Goal: Task Accomplishment & Management: Manage account settings

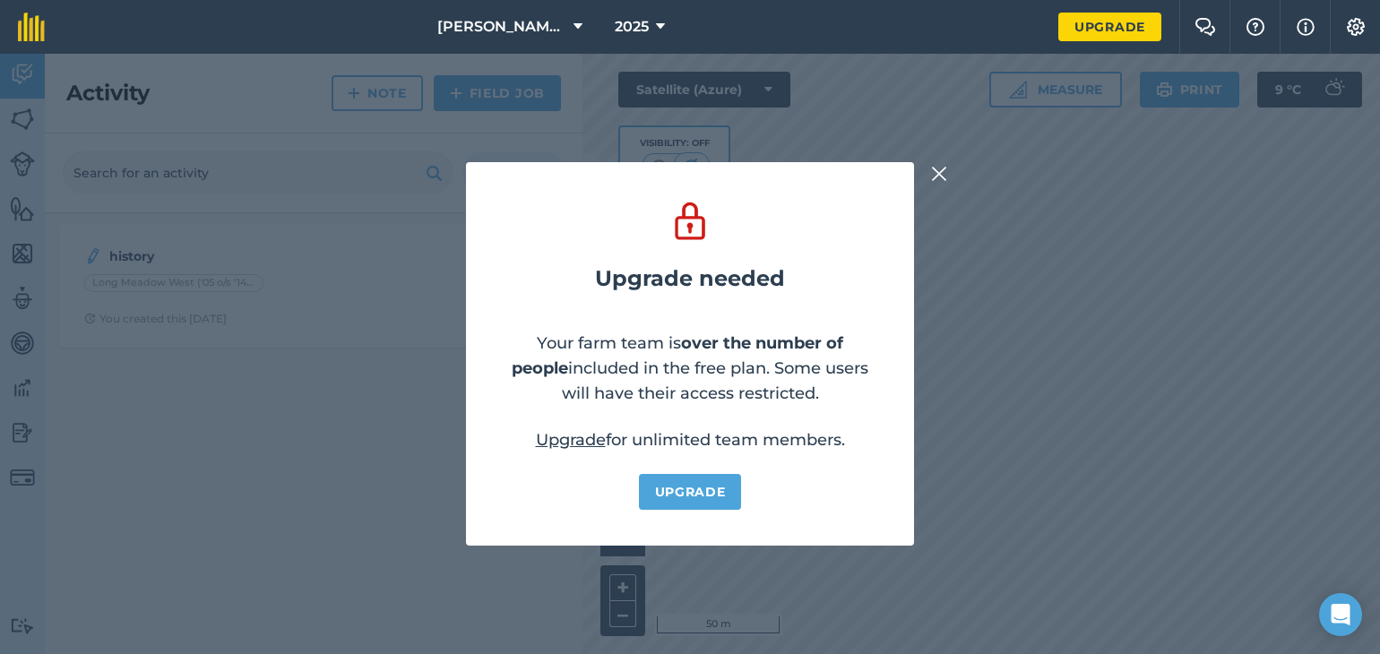
click at [944, 177] on img at bounding box center [939, 174] width 16 height 22
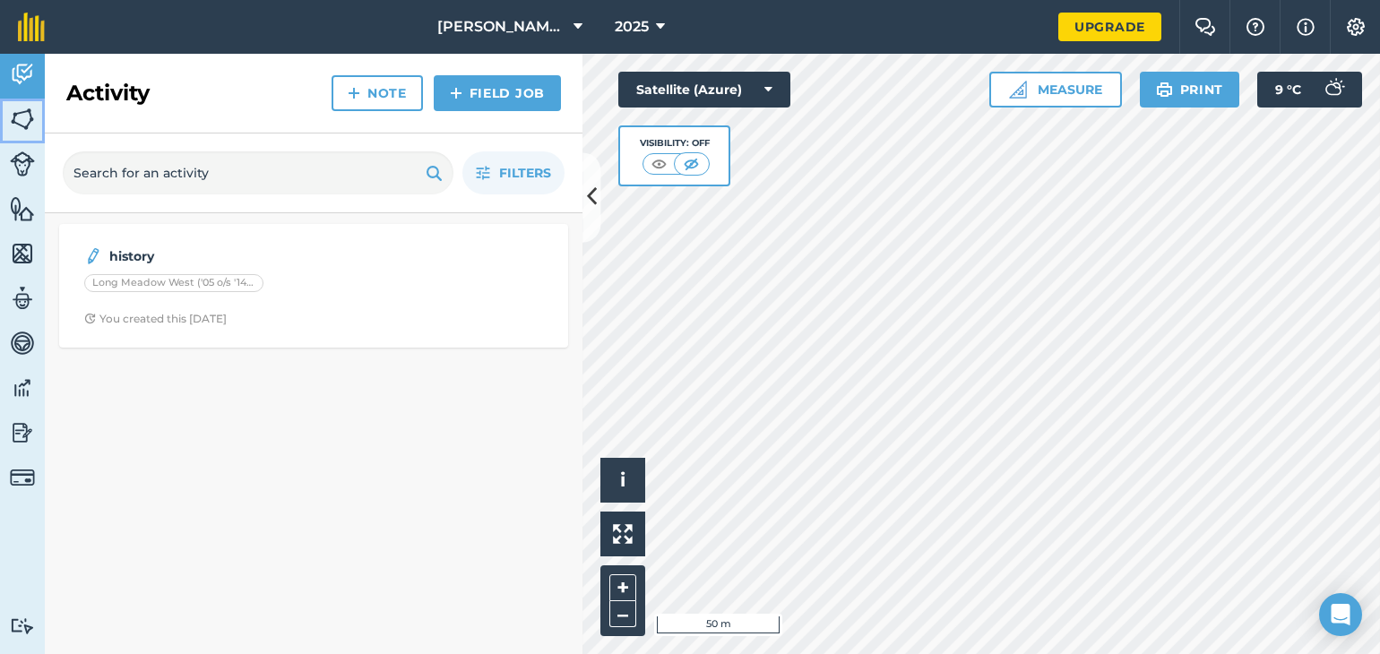
click at [22, 123] on img at bounding box center [22, 119] width 25 height 27
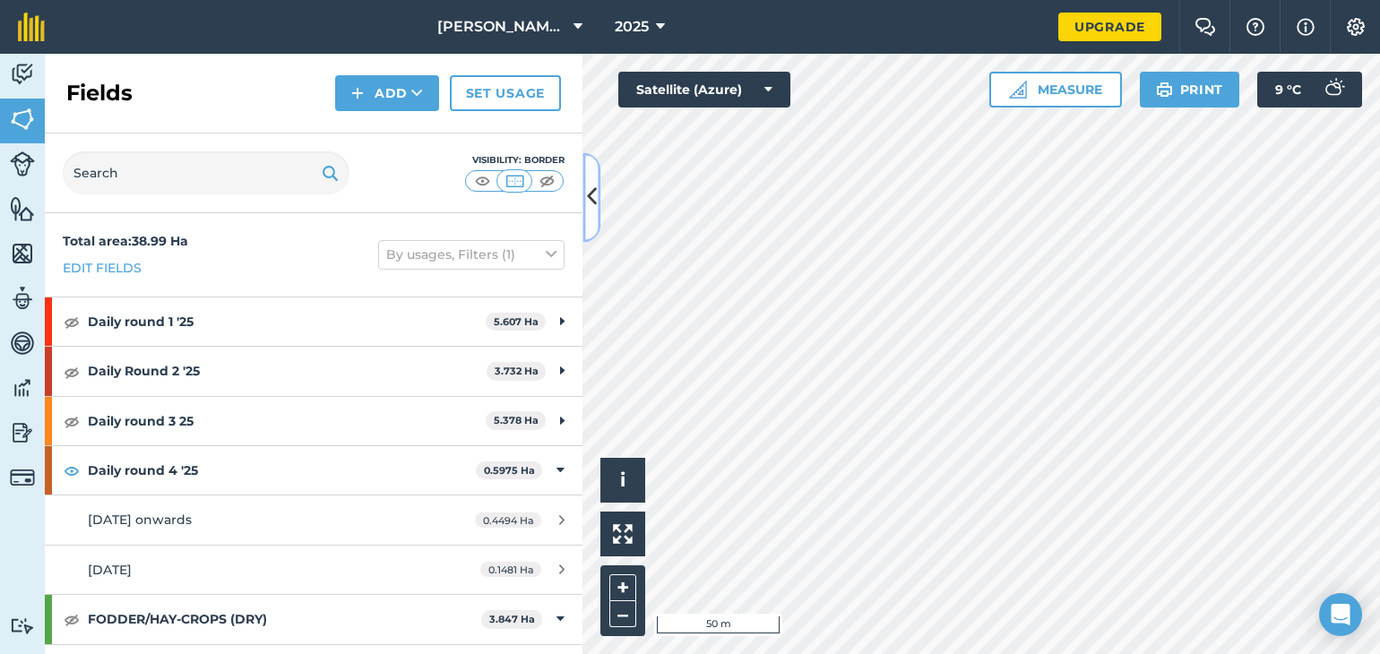
click at [592, 205] on icon at bounding box center [592, 197] width 10 height 31
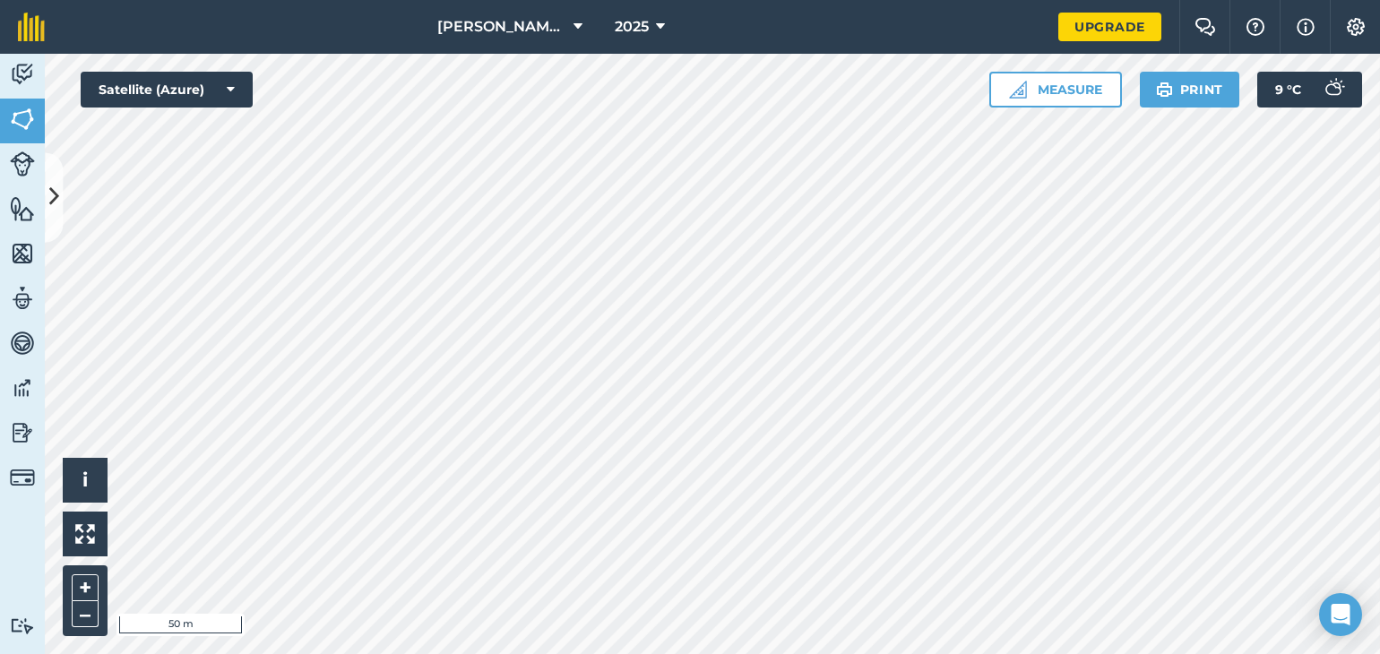
click at [419, 653] on html "Berry Farm 2025 Upgrade Farm Chat Help Info Settings Map printing is not availa…" at bounding box center [690, 327] width 1380 height 654
click at [57, 203] on icon at bounding box center [54, 197] width 10 height 31
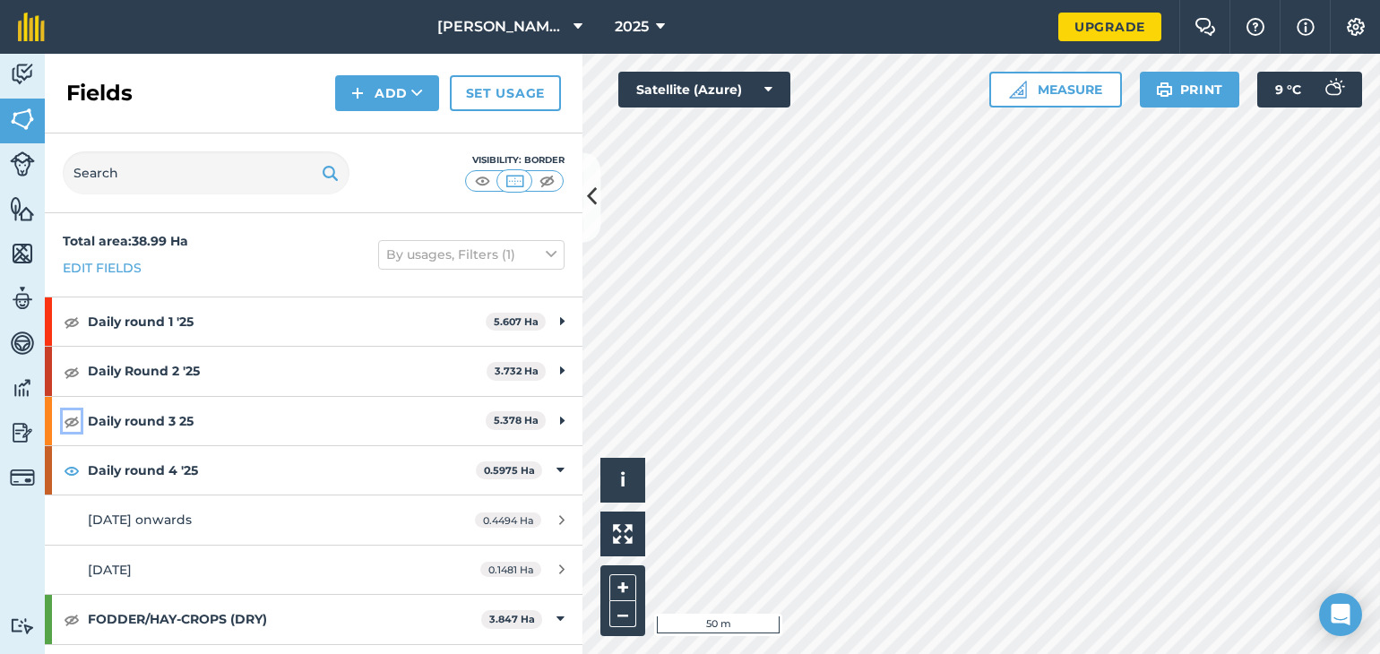
click at [67, 422] on img at bounding box center [72, 421] width 16 height 22
click at [590, 196] on icon at bounding box center [592, 197] width 10 height 31
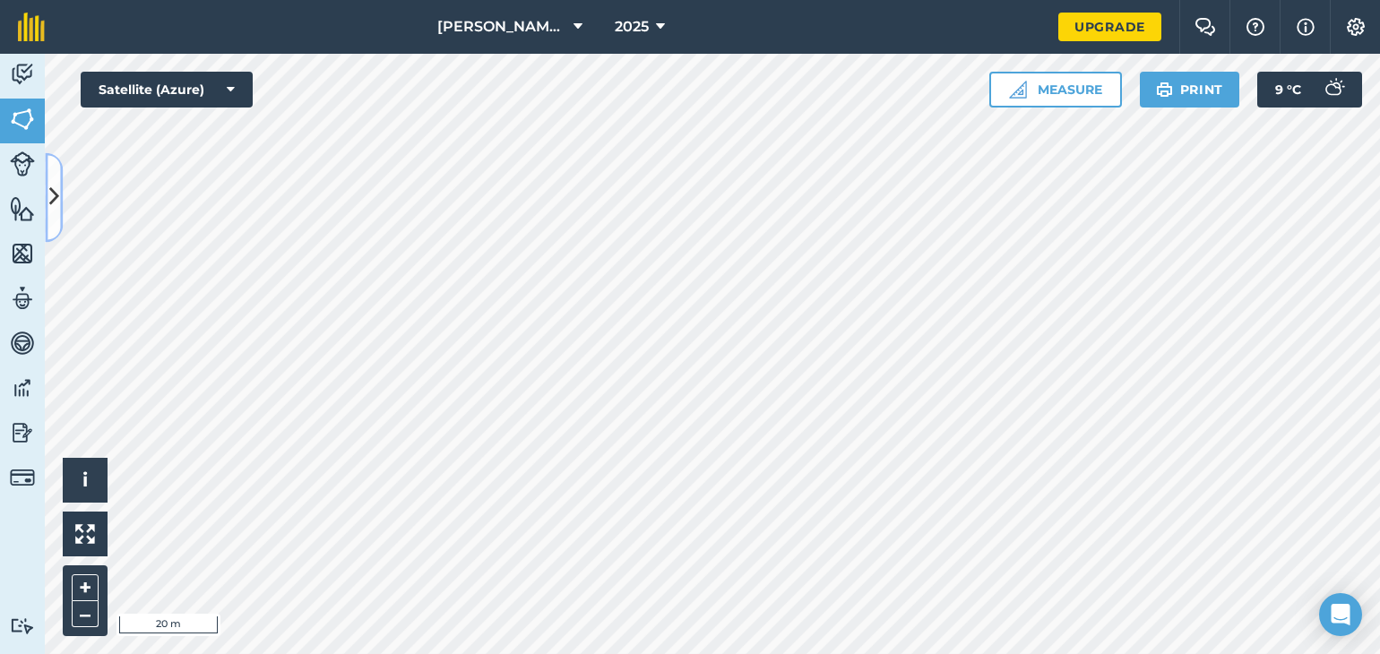
click at [58, 208] on icon at bounding box center [54, 197] width 10 height 31
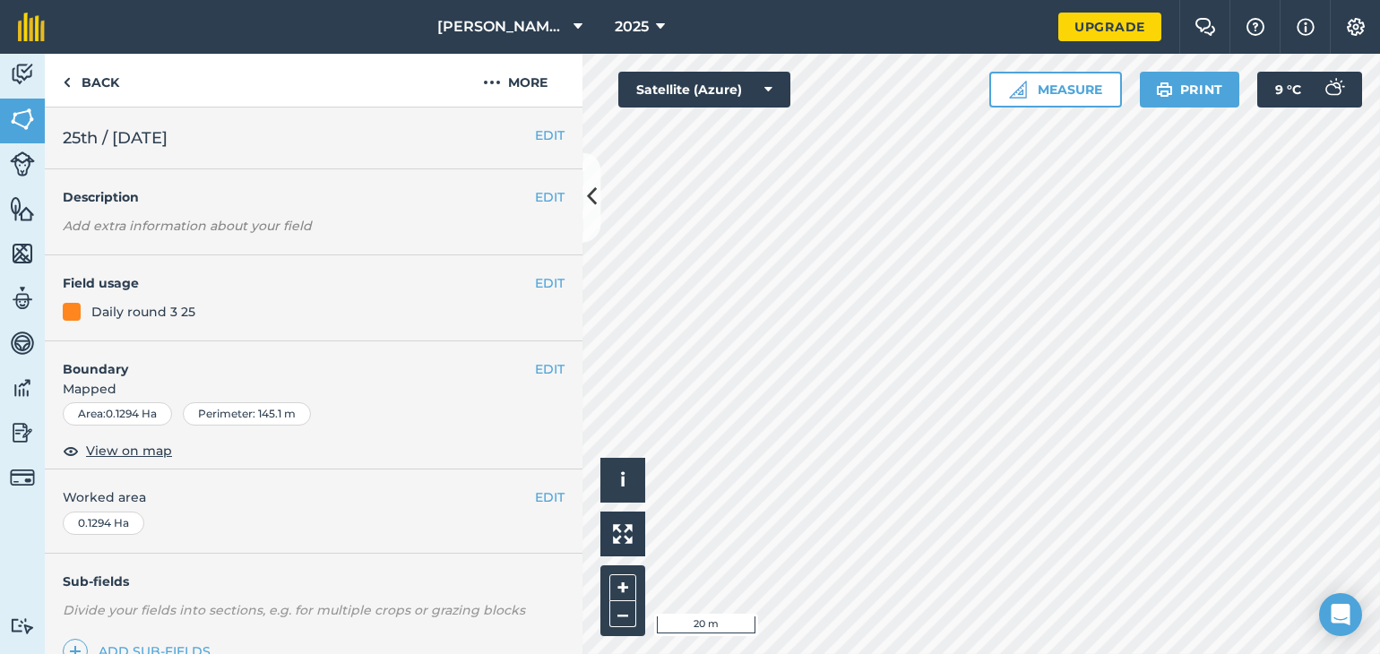
click at [151, 144] on span "25th / 26th Sept" at bounding box center [115, 137] width 105 height 25
click at [535, 134] on button "EDIT" at bounding box center [550, 135] width 30 height 20
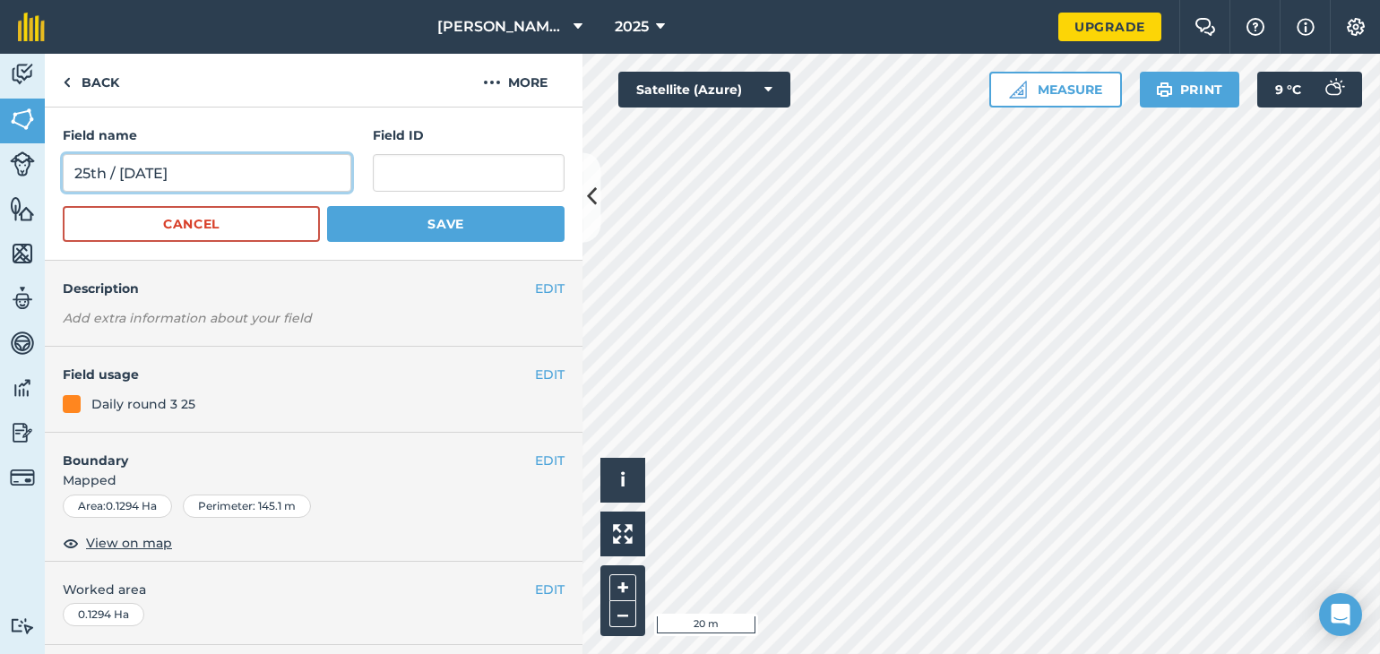
click at [151, 177] on input "25th / 26th Sept" at bounding box center [207, 173] width 289 height 38
type input "25th / 26th+28th Sept"
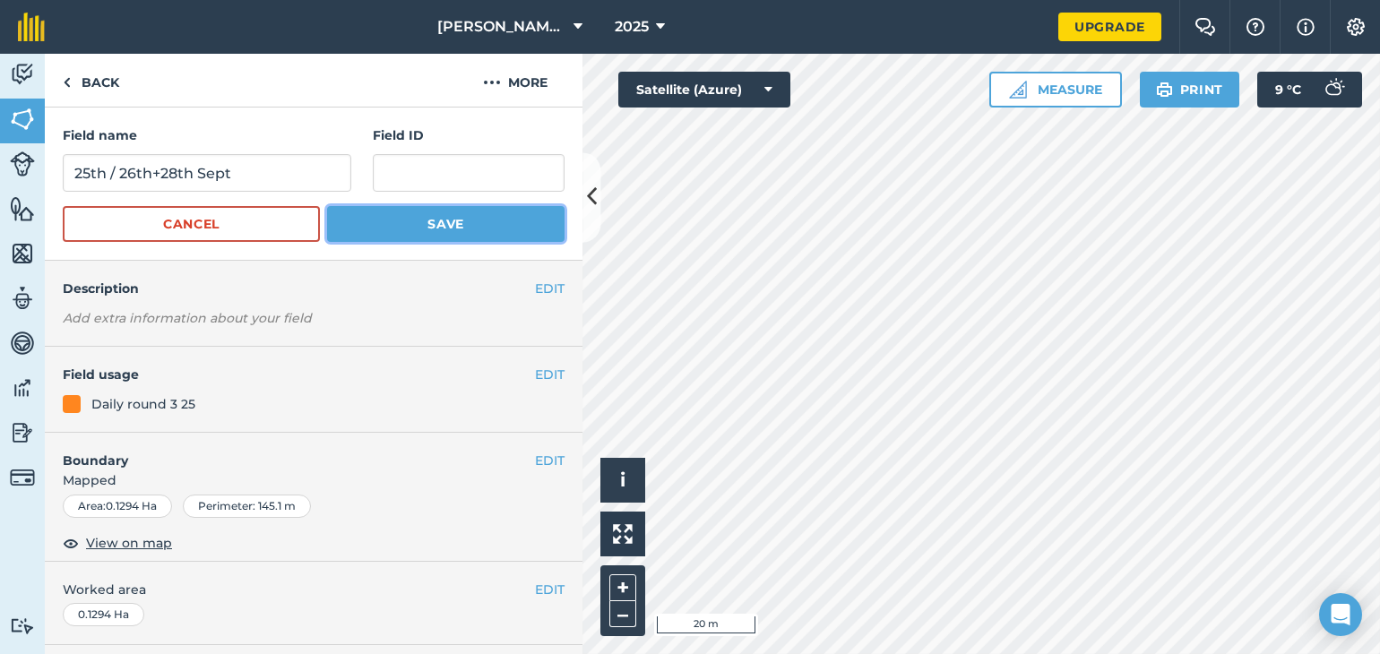
click at [358, 232] on button "Save" at bounding box center [445, 224] width 237 height 36
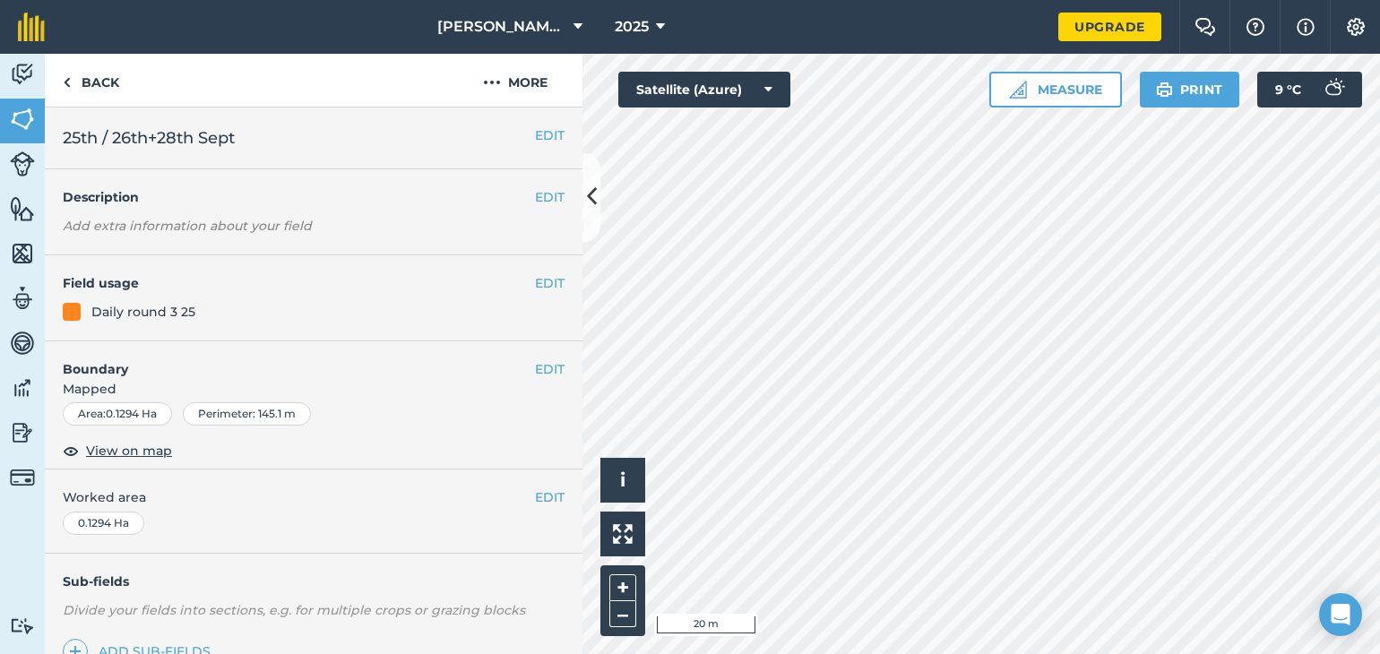
click at [123, 169] on div "EDIT Description Add extra information about your field" at bounding box center [314, 212] width 538 height 86
click at [535, 139] on button "EDIT" at bounding box center [550, 135] width 30 height 20
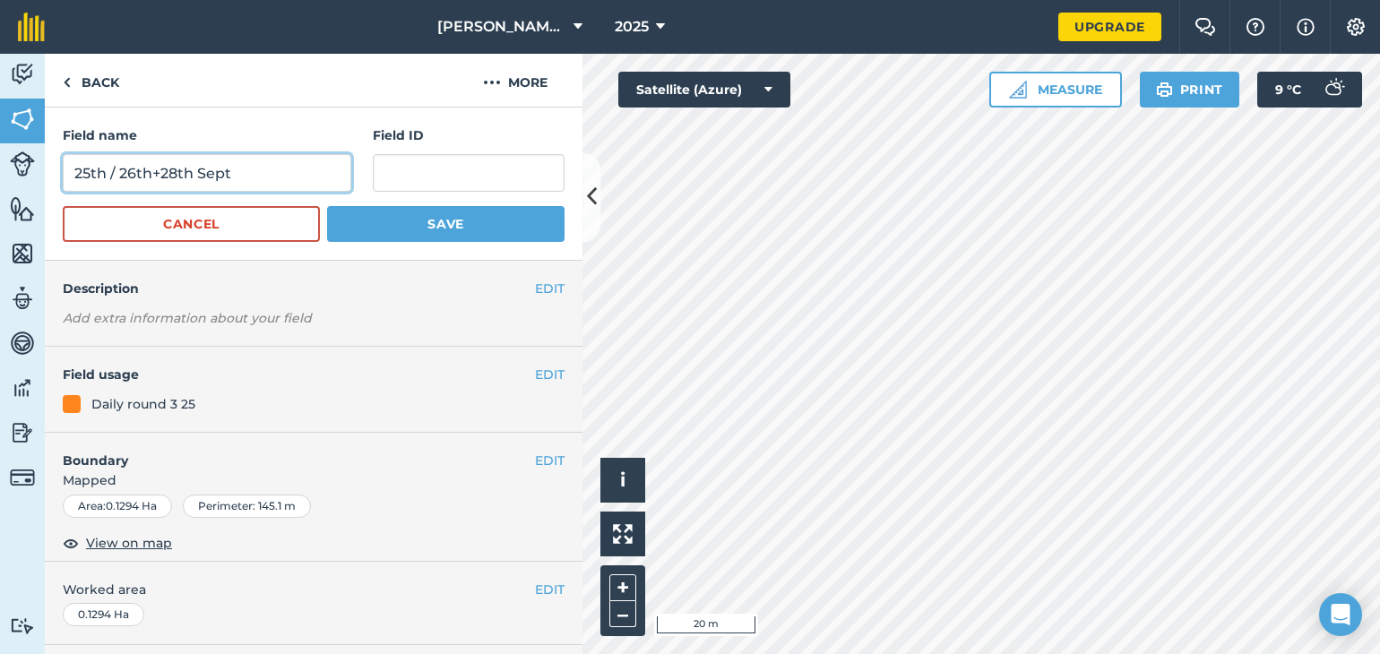
click at [178, 174] on input "25th / 26th+28th Sept" at bounding box center [207, 173] width 289 height 38
type input "25th / 26th+27th Sept"
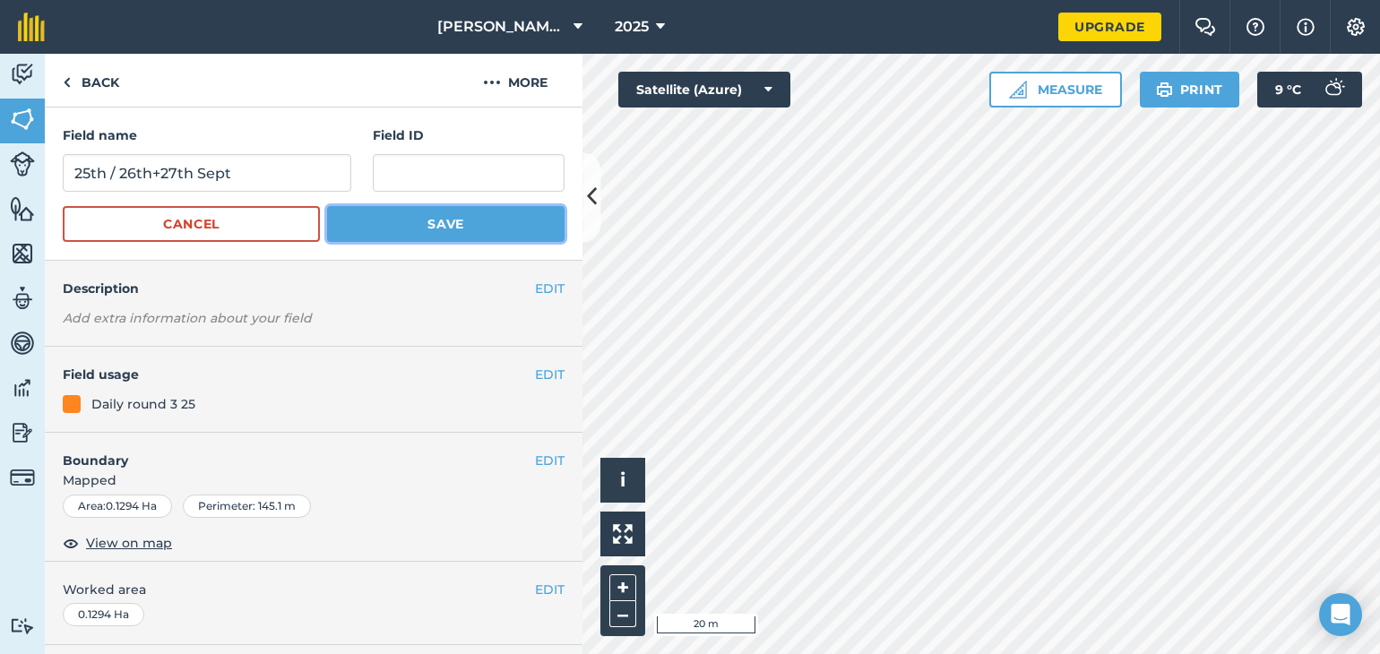
click at [391, 220] on button "Save" at bounding box center [445, 224] width 237 height 36
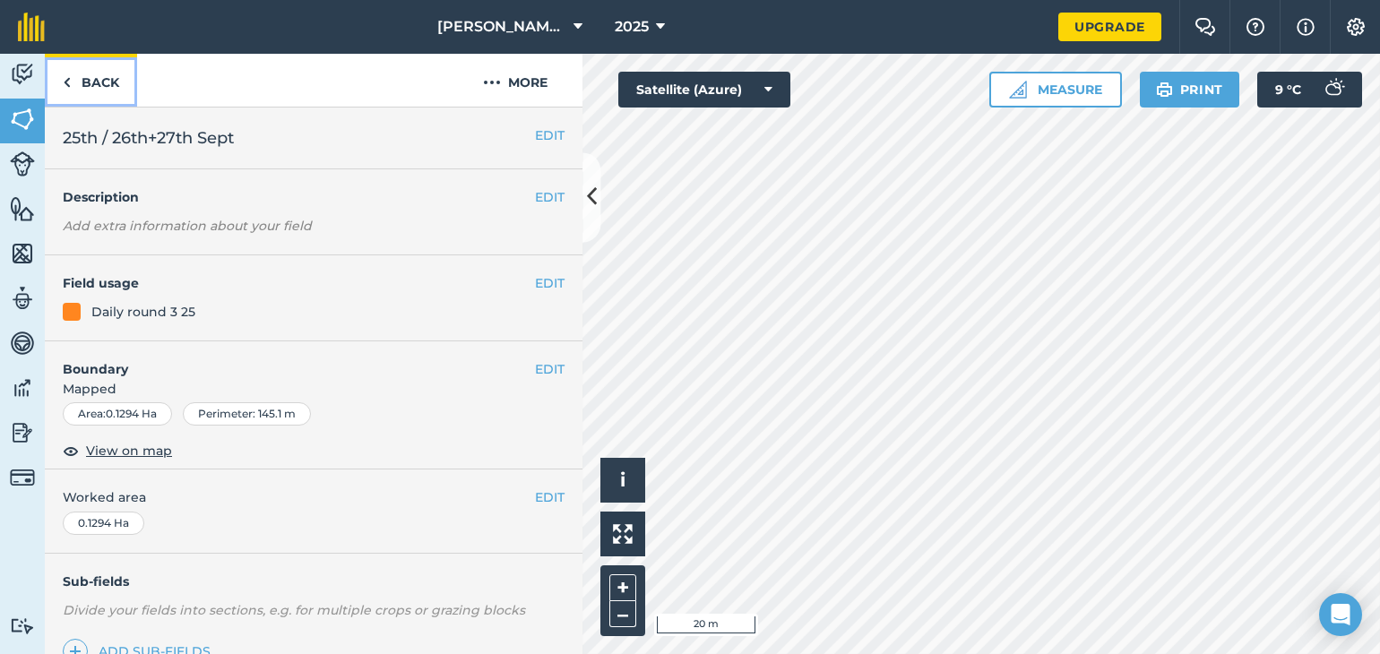
click at [63, 78] on img at bounding box center [67, 83] width 8 height 22
click at [87, 81] on link "Back" at bounding box center [91, 80] width 92 height 53
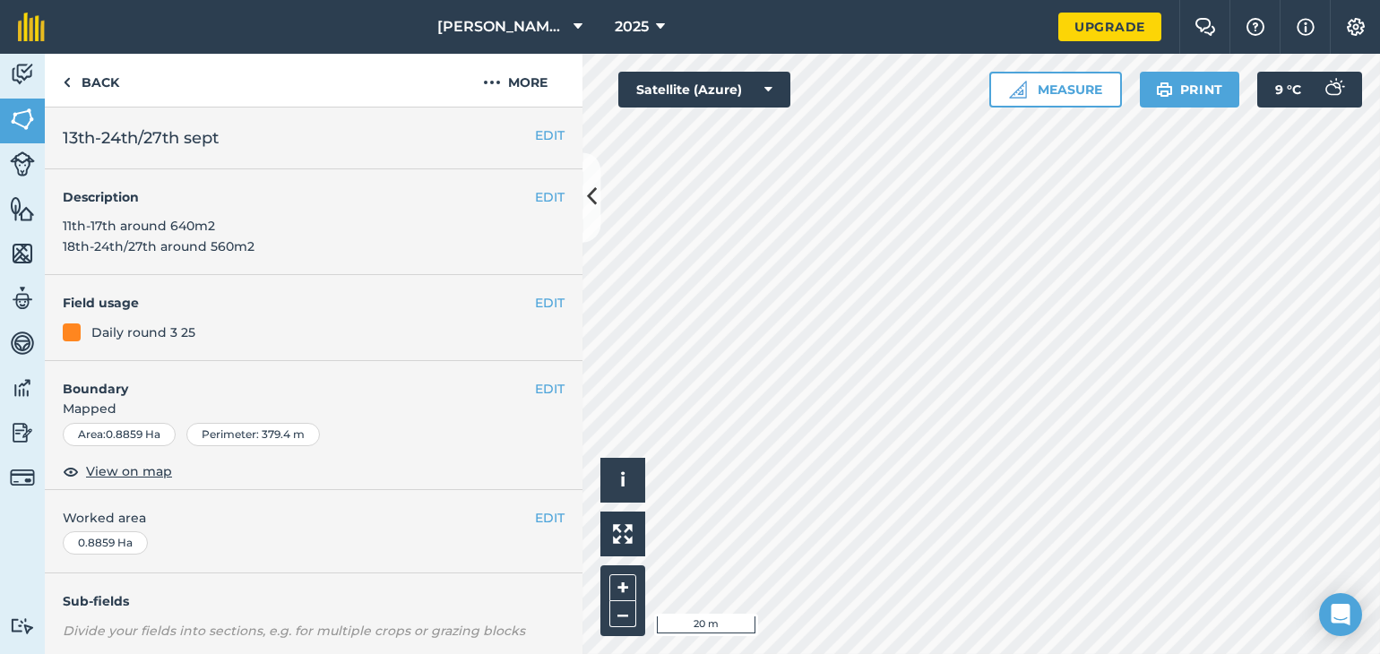
click at [164, 140] on span "13th-24th/27th sept" at bounding box center [141, 137] width 156 height 25
click at [166, 141] on span "13th-24th/27th sept" at bounding box center [141, 137] width 156 height 25
click at [535, 131] on button "EDIT" at bounding box center [550, 135] width 30 height 20
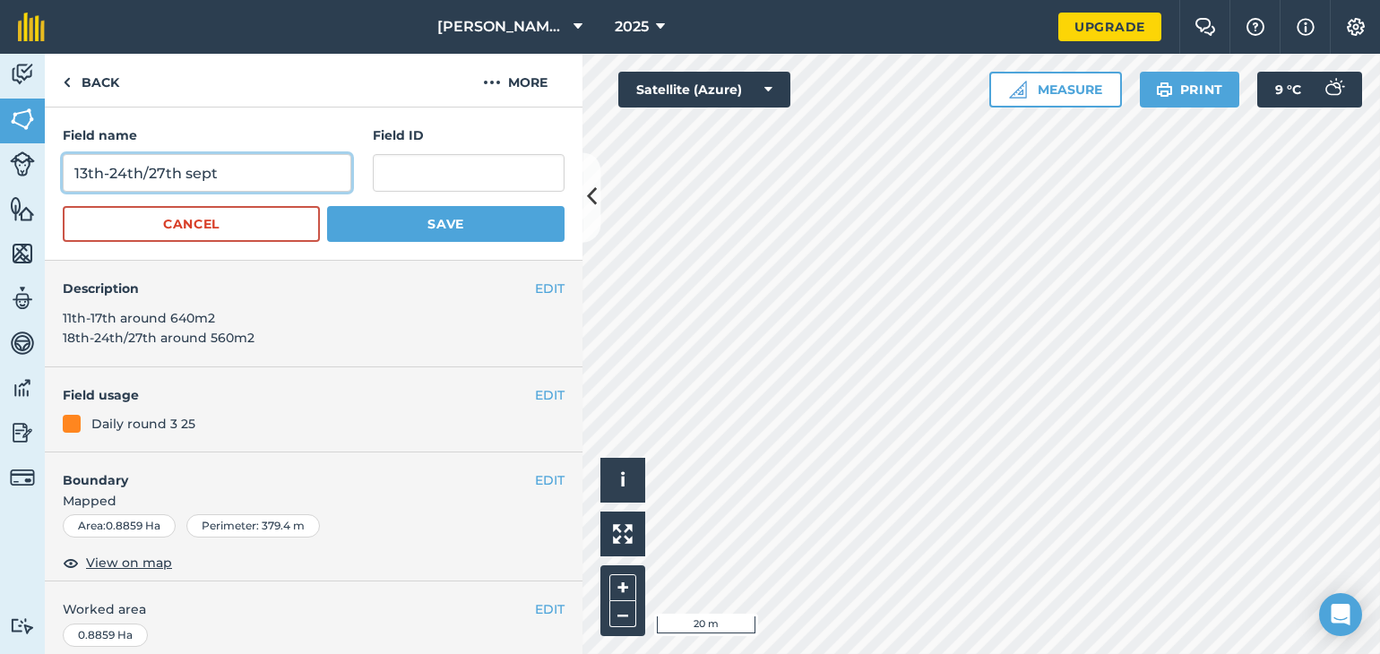
click at [163, 176] on input "13th-24th/27th sept" at bounding box center [207, 173] width 289 height 38
type input "13th-24th/28th sept"
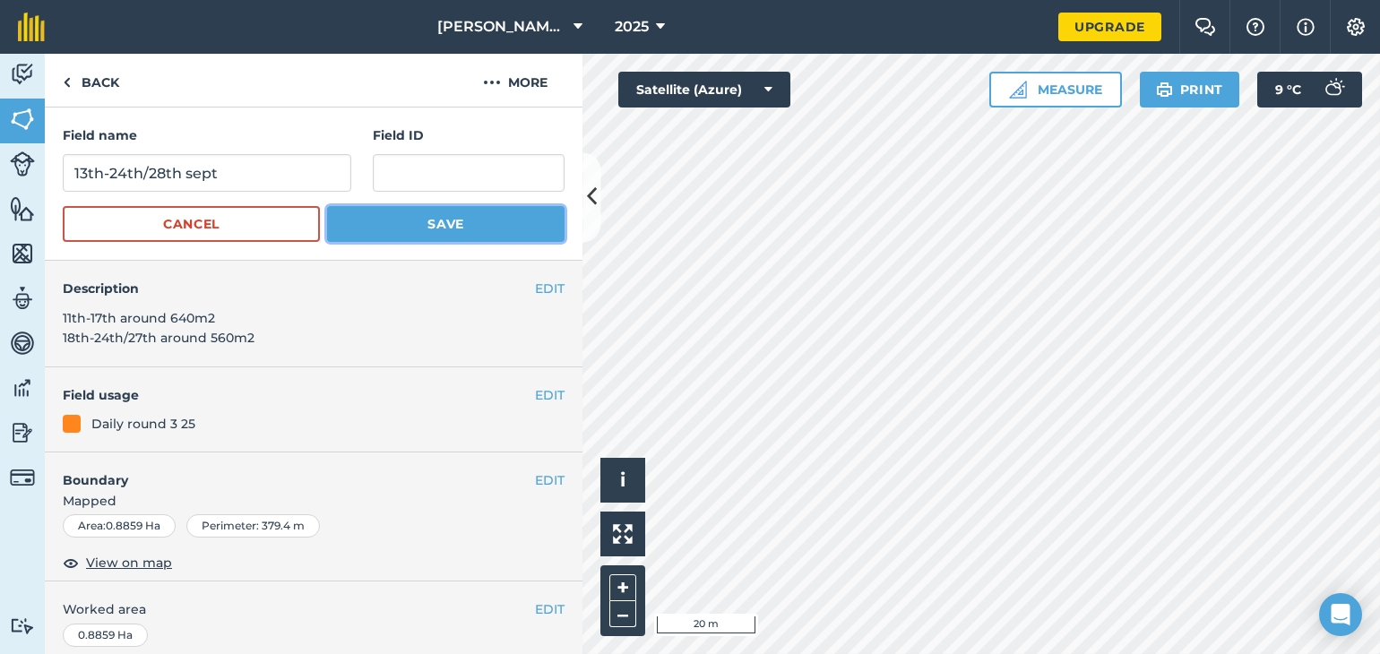
click at [351, 237] on button "Save" at bounding box center [445, 224] width 237 height 36
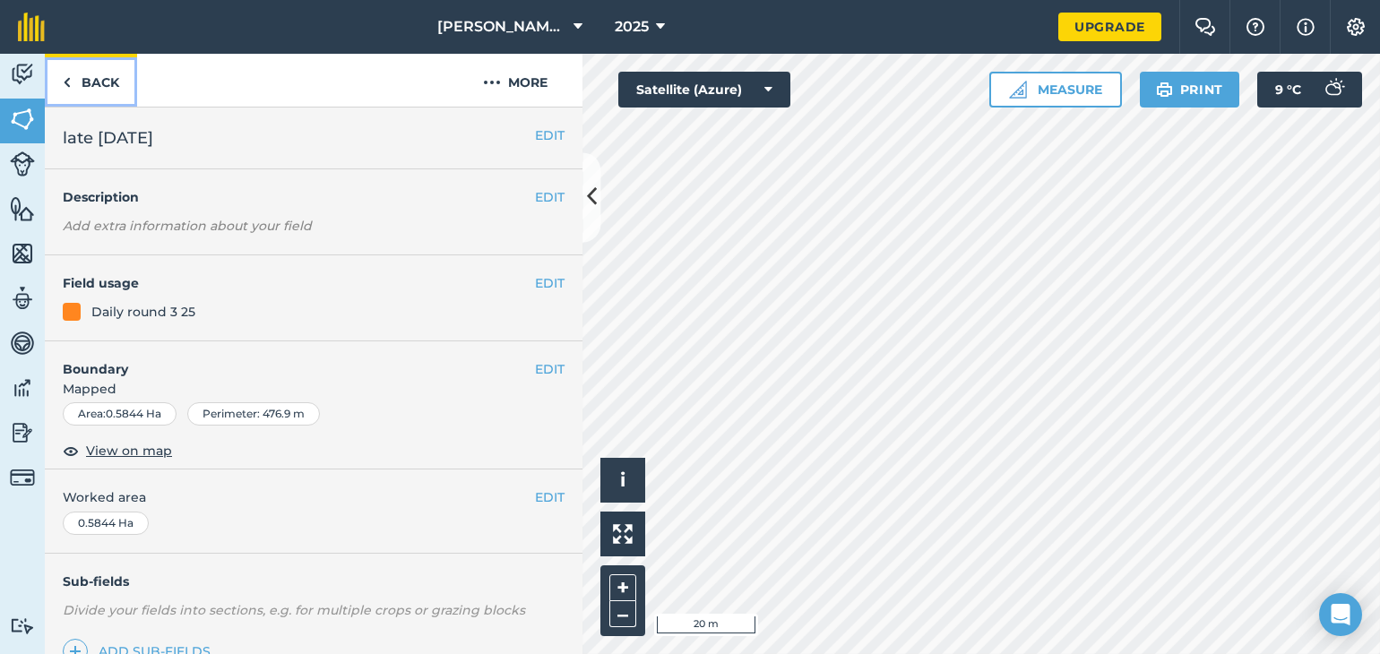
click at [73, 89] on link "Back" at bounding box center [91, 80] width 92 height 53
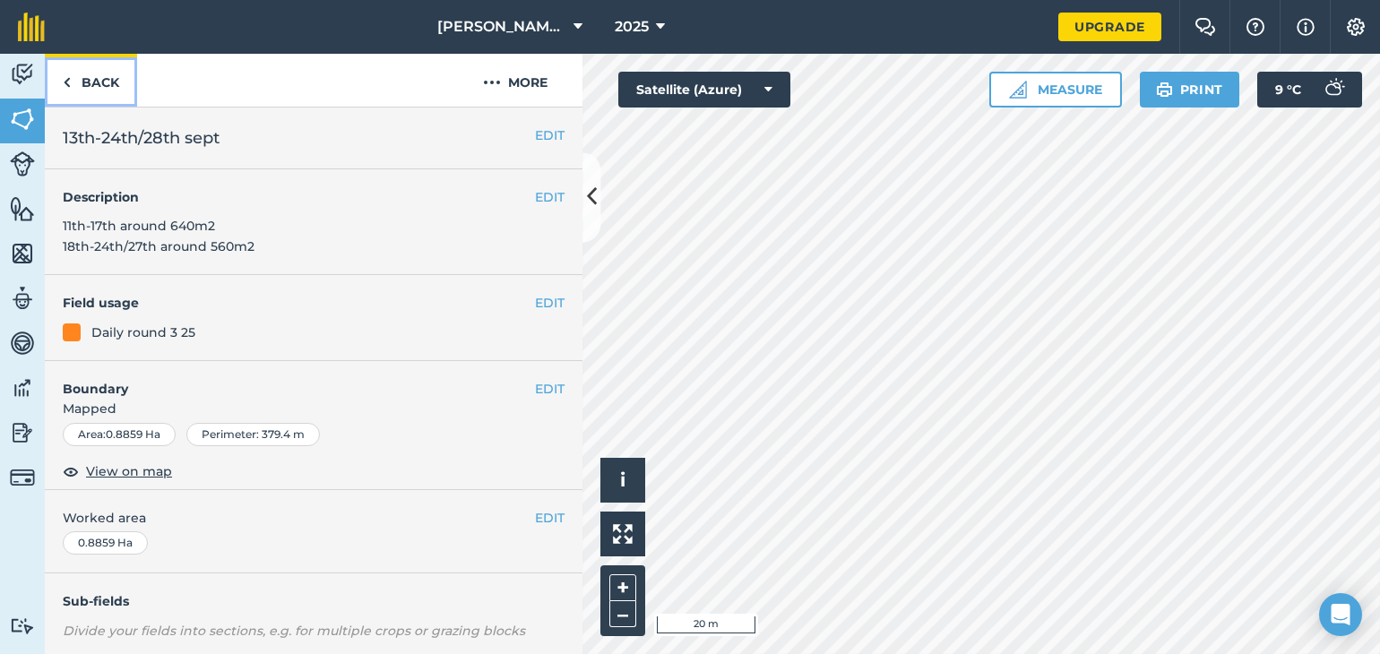
click at [99, 79] on link "Back" at bounding box center [91, 80] width 92 height 53
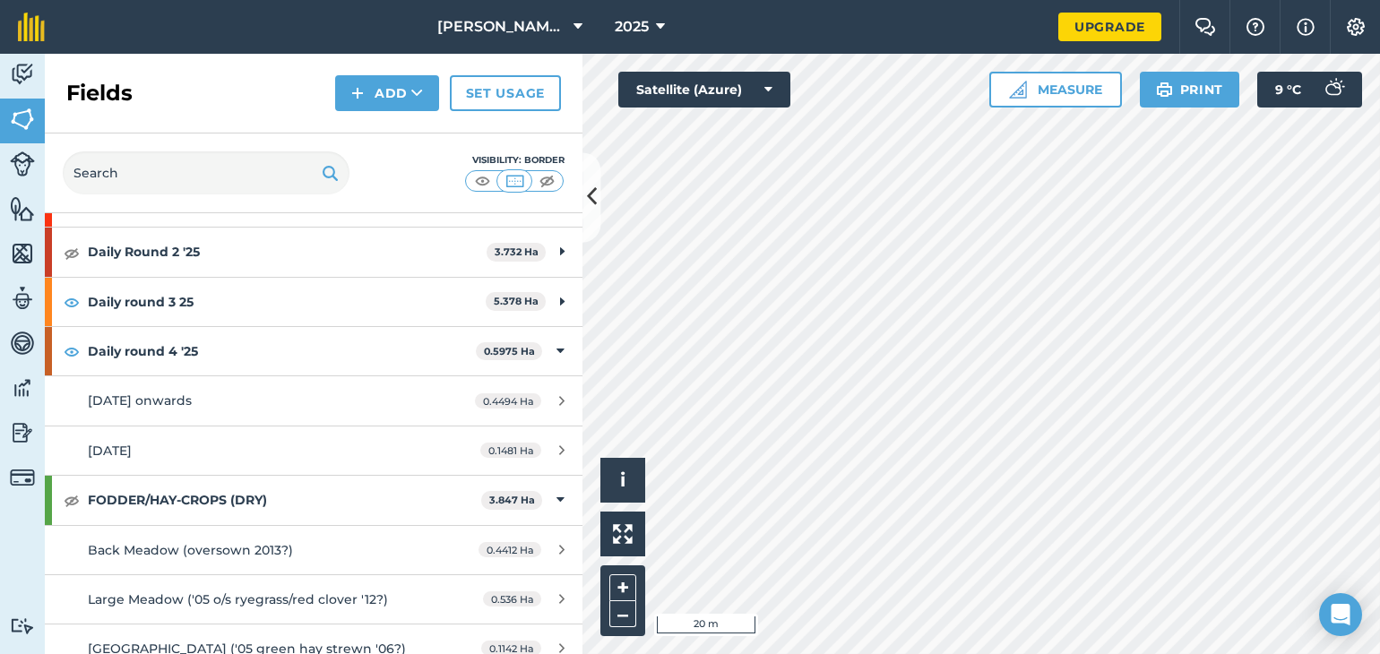
scroll to position [226, 0]
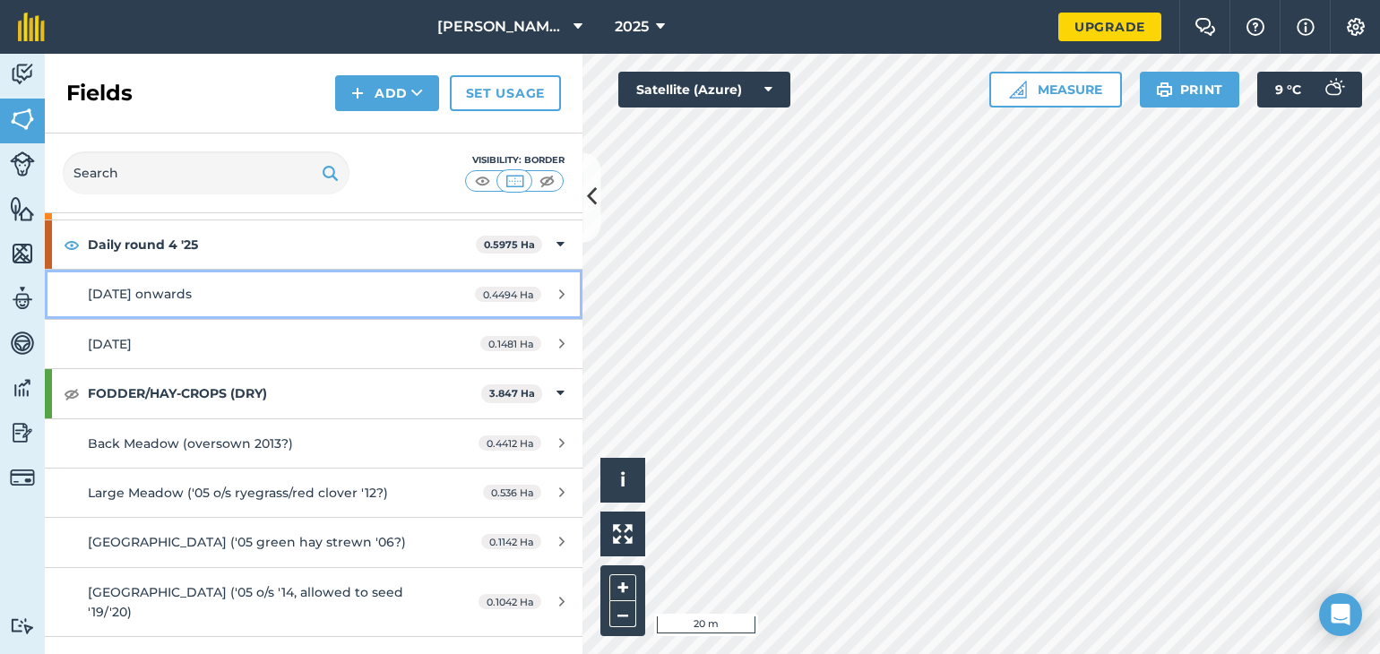
click at [131, 293] on span "2nd oct onwards" at bounding box center [140, 294] width 104 height 16
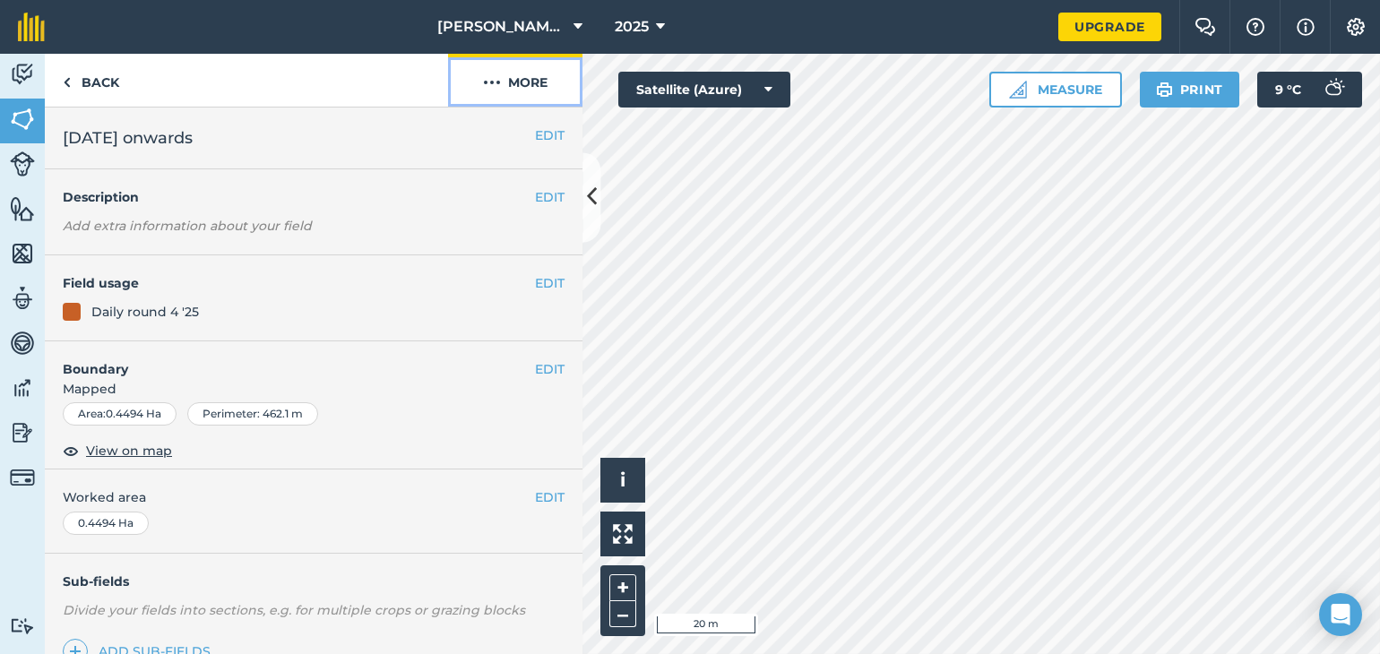
click at [541, 81] on button "More" at bounding box center [515, 80] width 134 height 53
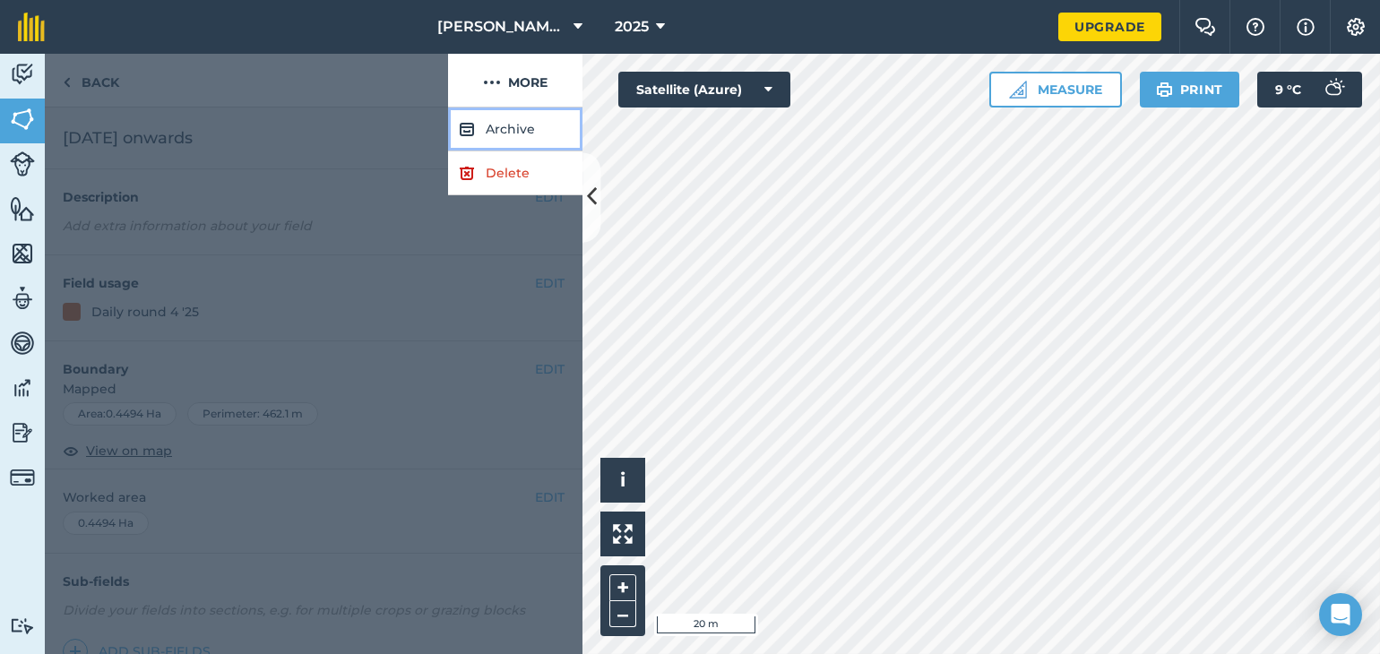
click at [521, 139] on button "Archive" at bounding box center [515, 130] width 134 height 44
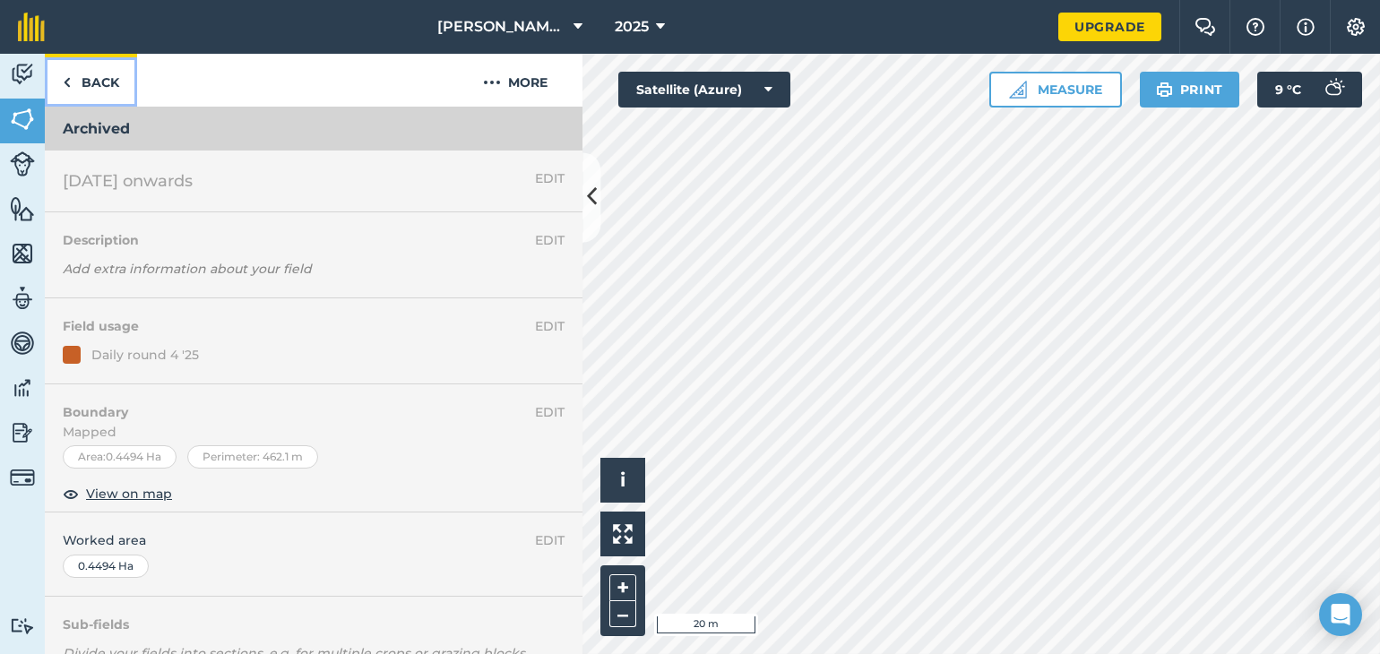
click at [93, 91] on link "Back" at bounding box center [91, 80] width 92 height 53
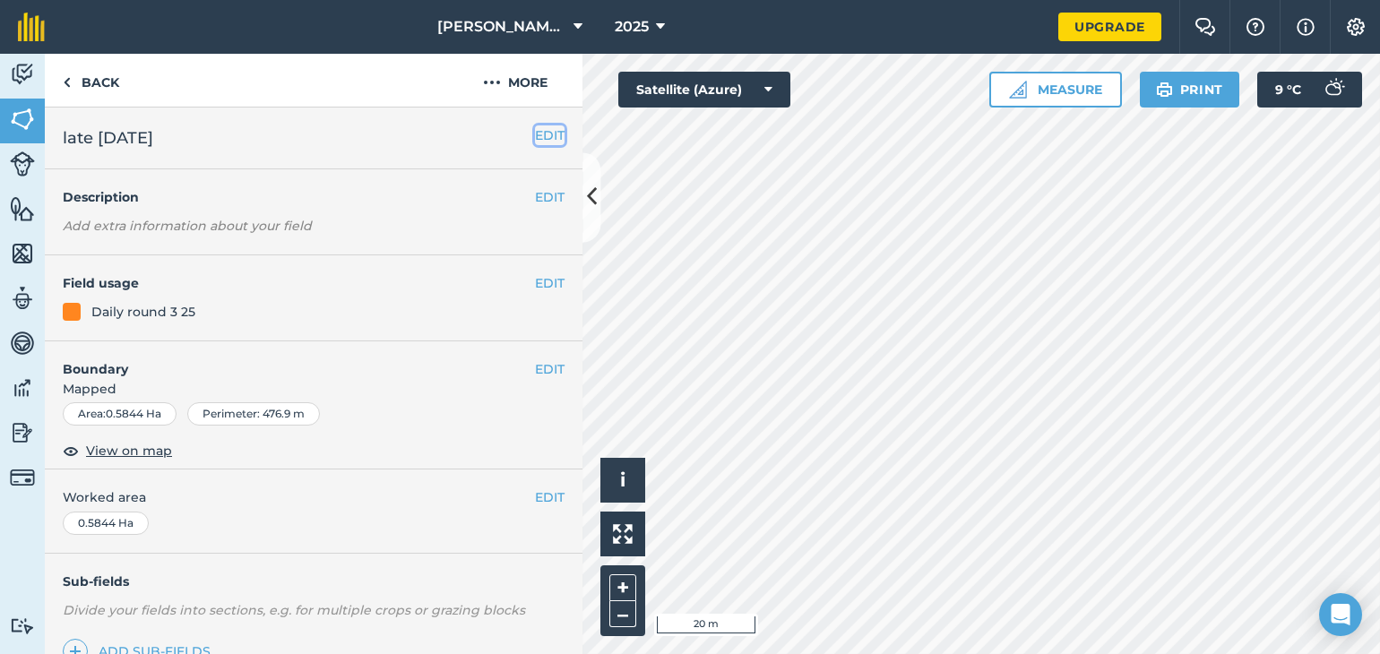
click at [536, 134] on button "EDIT" at bounding box center [550, 135] width 30 height 20
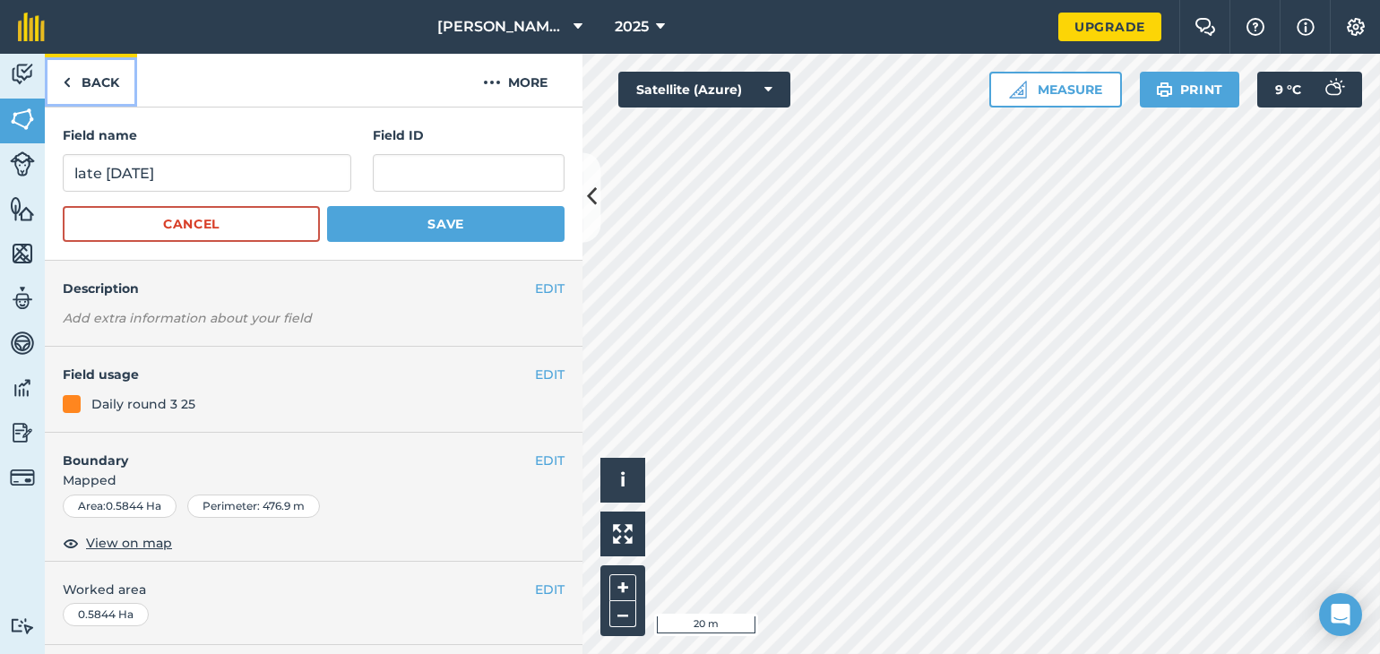
click at [85, 83] on link "Back" at bounding box center [91, 80] width 92 height 53
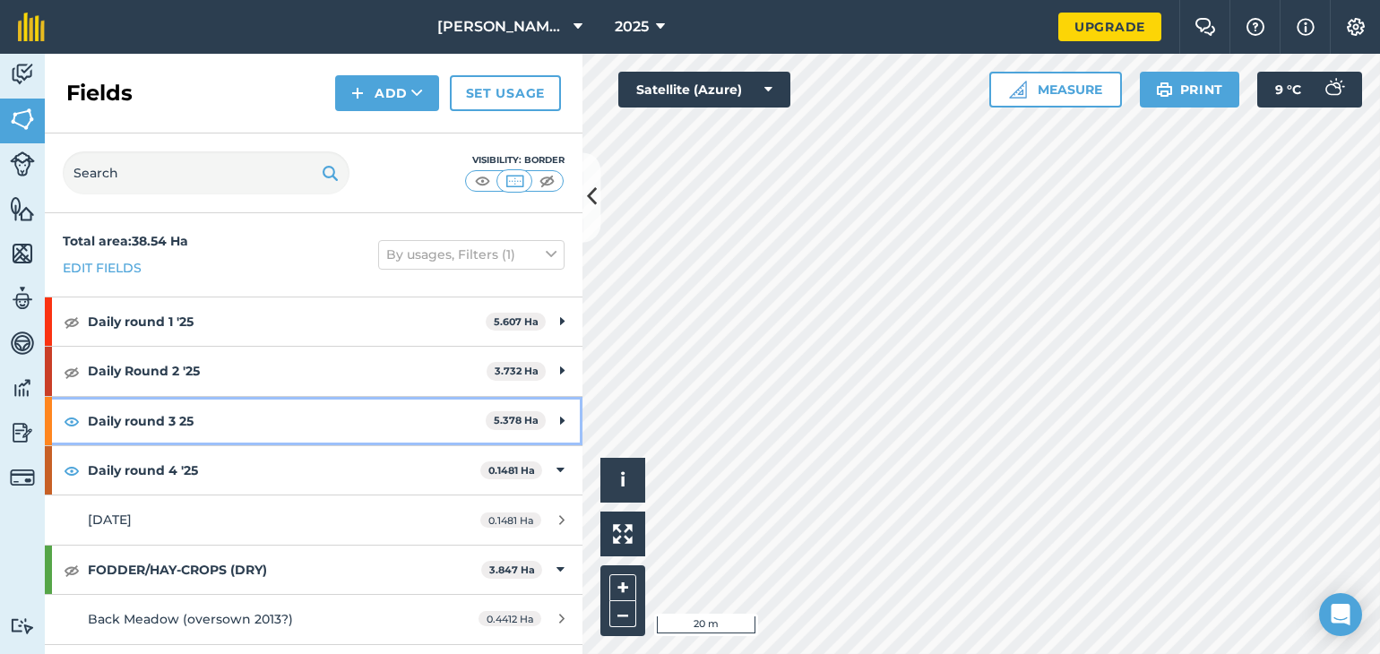
click at [162, 427] on strong "Daily round 3 25" at bounding box center [287, 421] width 398 height 48
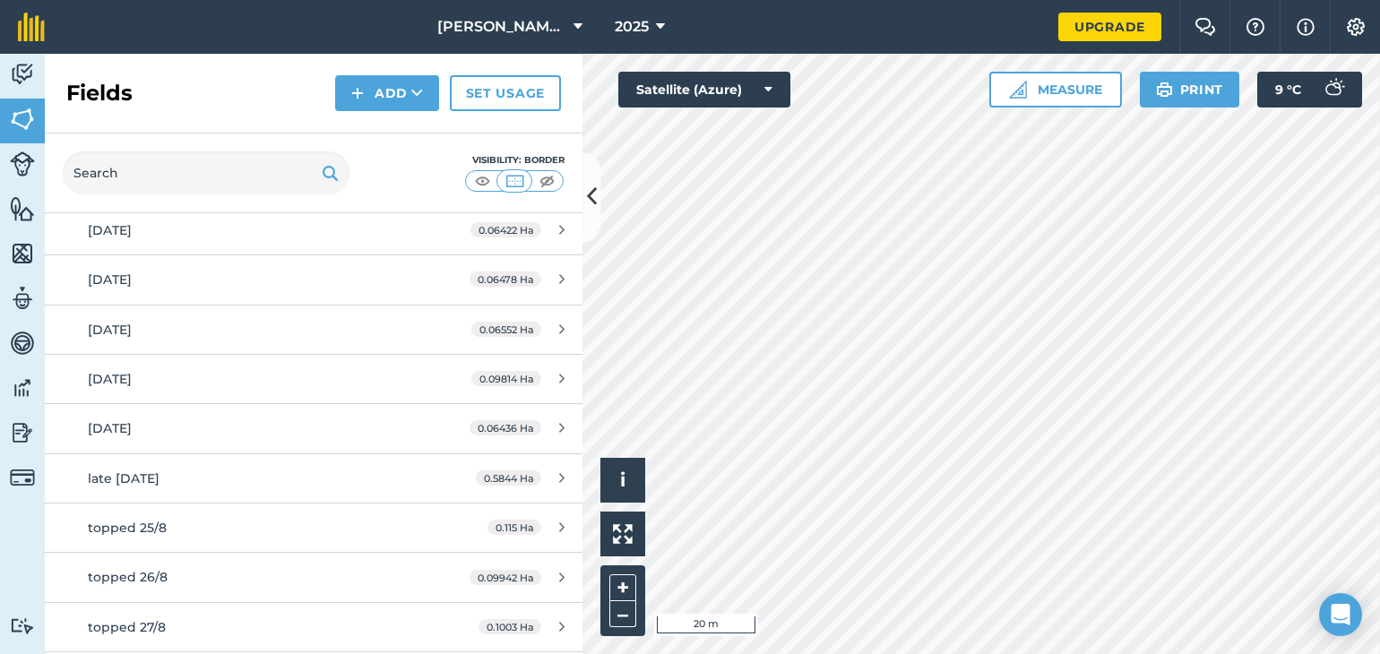
scroll to position [1505, 0]
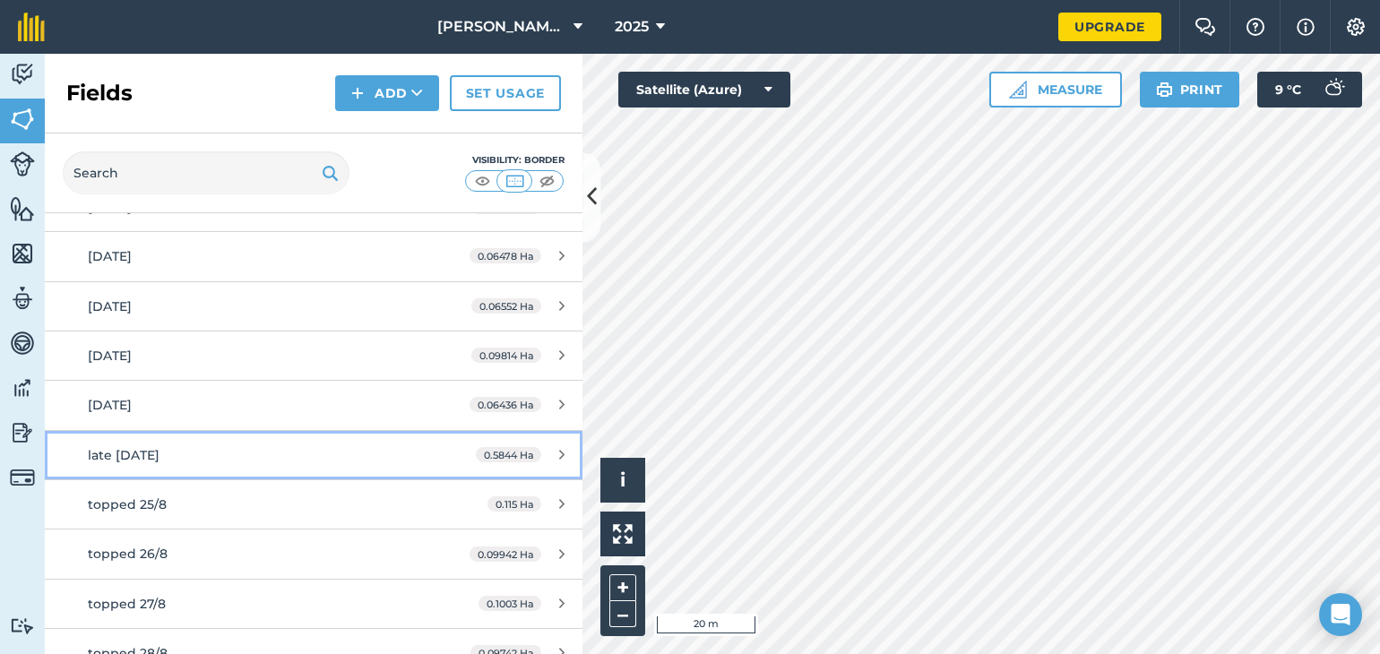
click at [123, 453] on span "late sept 25" at bounding box center [124, 455] width 72 height 16
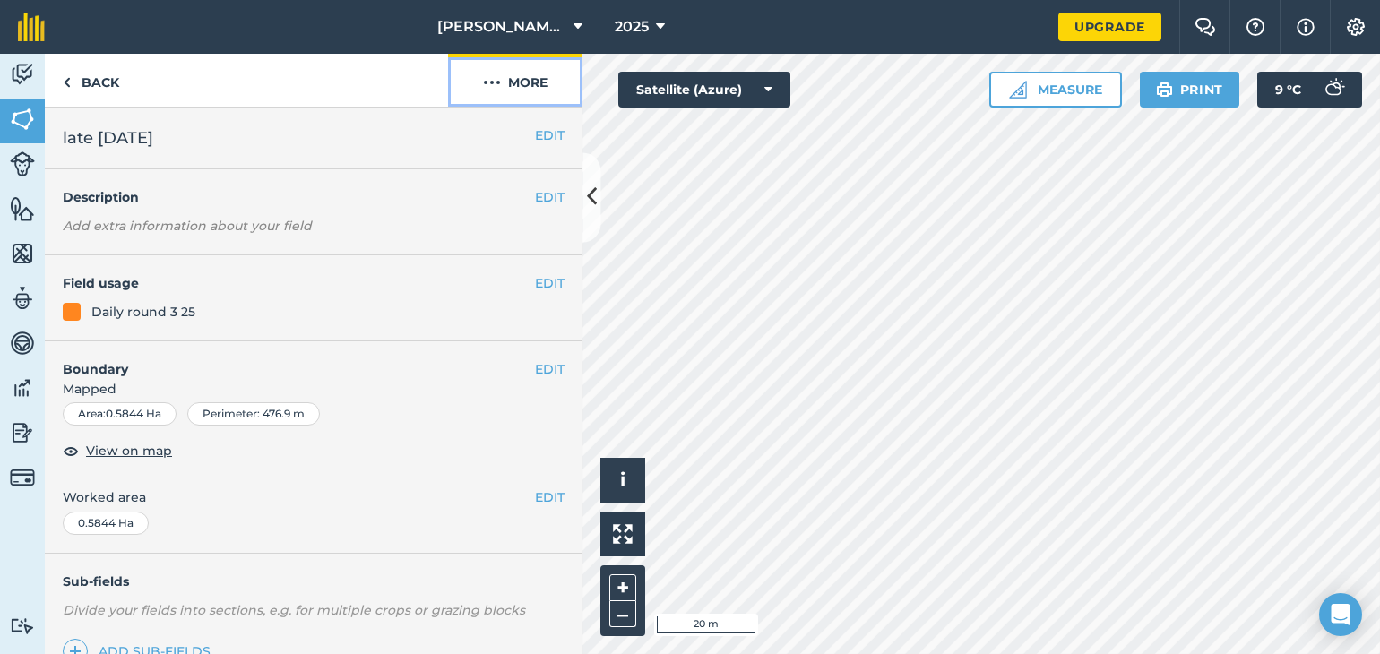
click at [538, 78] on button "More" at bounding box center [515, 80] width 134 height 53
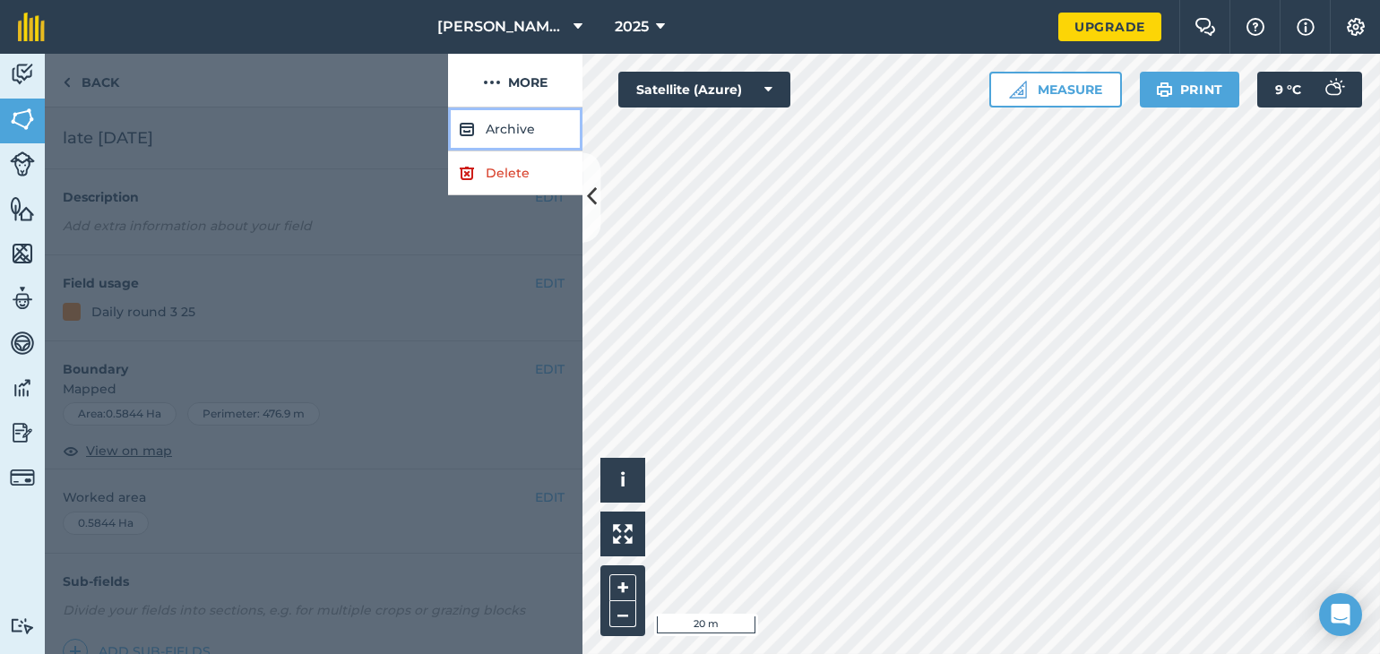
click at [519, 137] on button "Archive" at bounding box center [515, 130] width 134 height 44
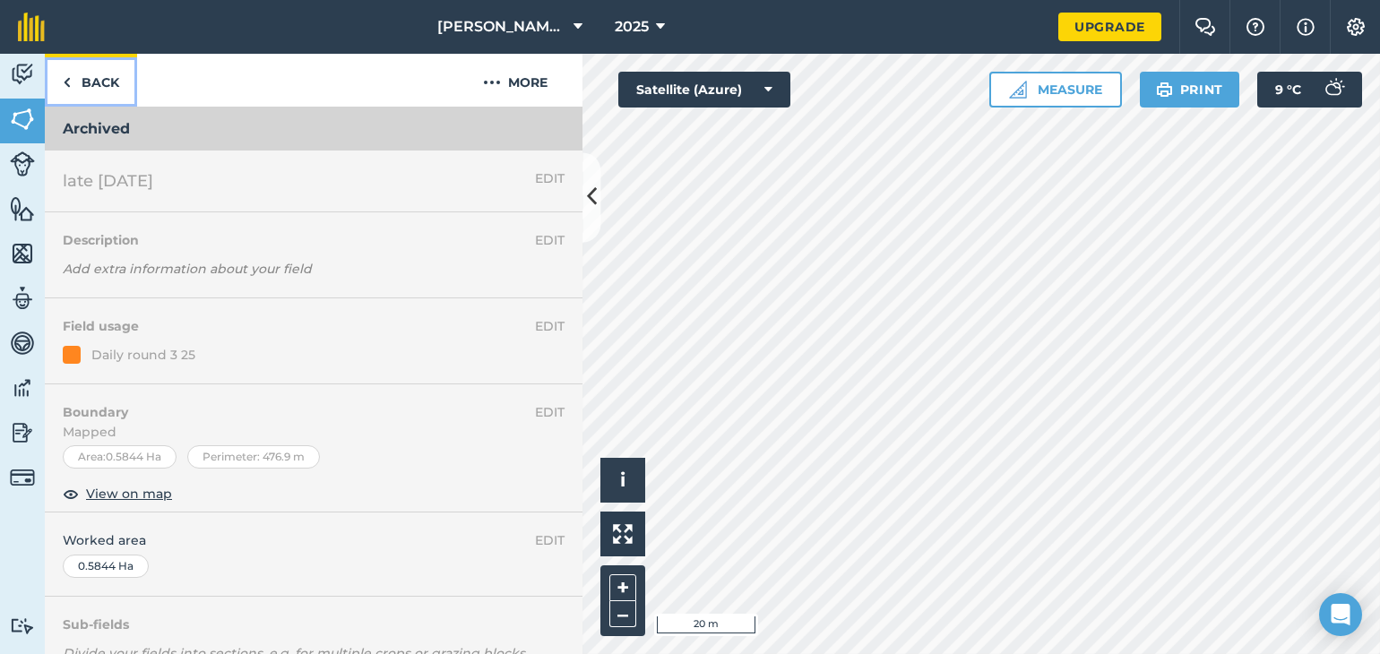
click at [81, 73] on link "Back" at bounding box center [91, 80] width 92 height 53
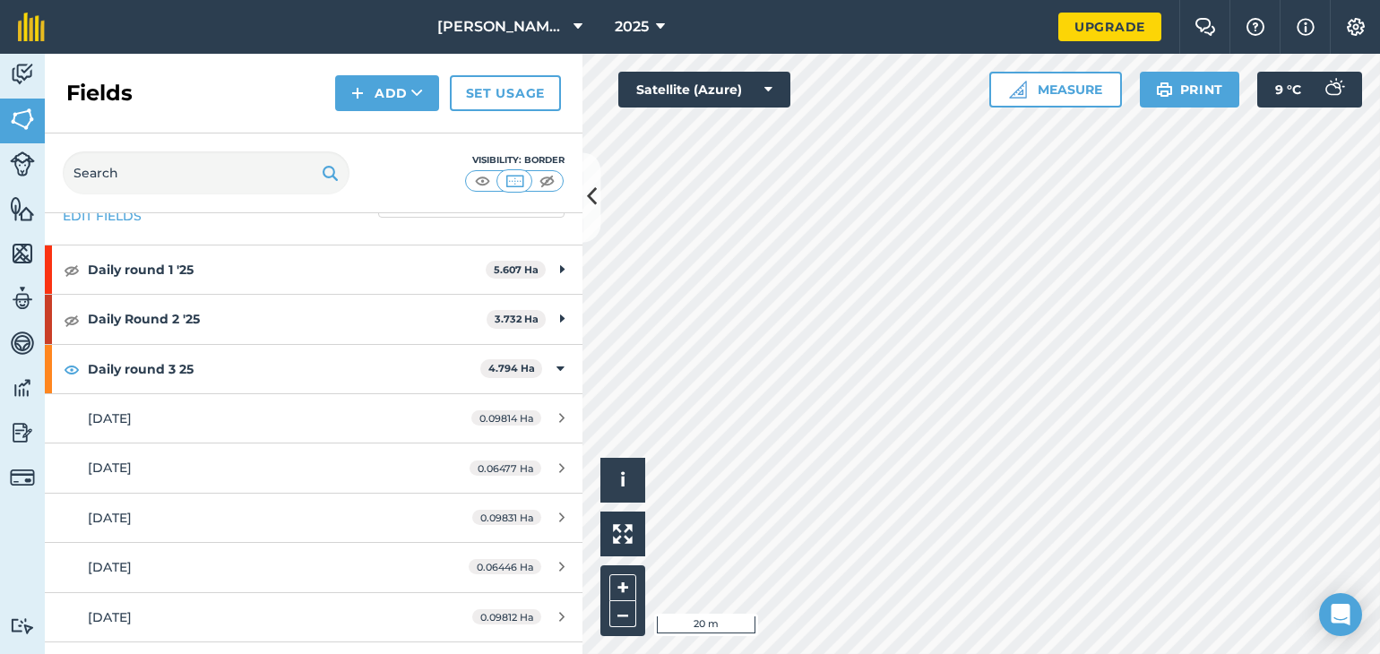
scroll to position [90, 0]
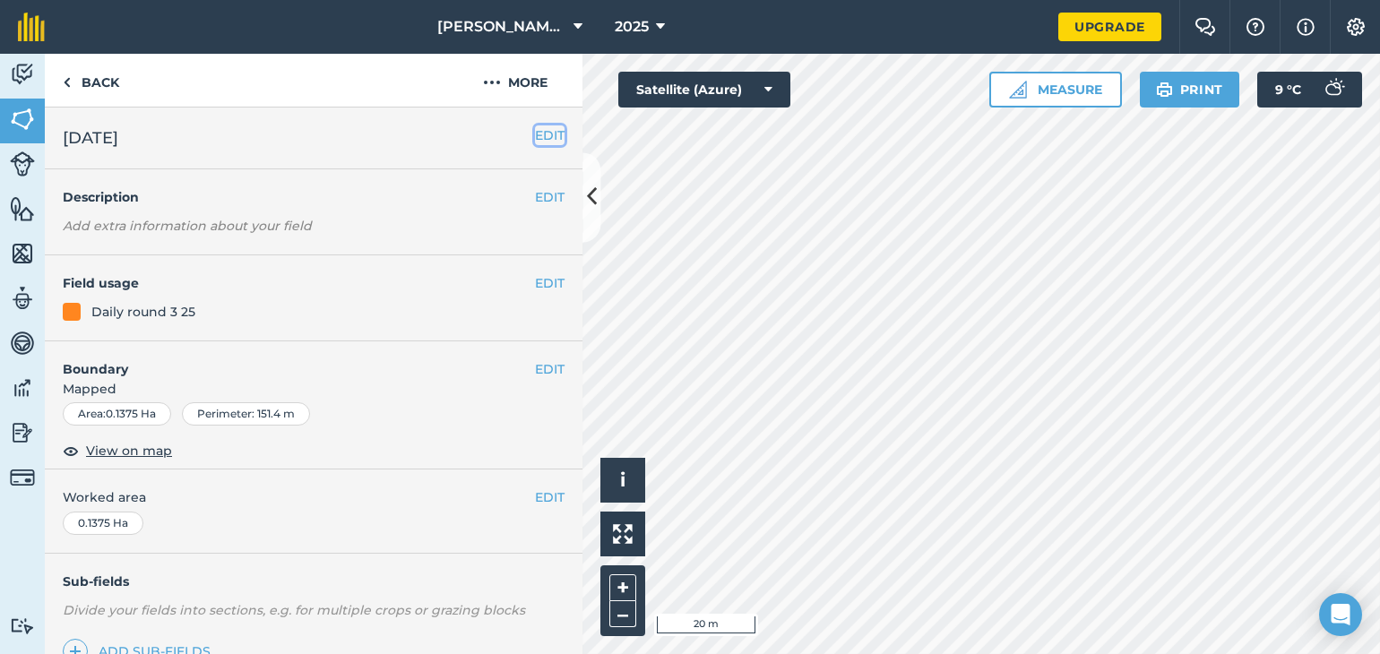
click at [535, 141] on button "EDIT" at bounding box center [550, 135] width 30 height 20
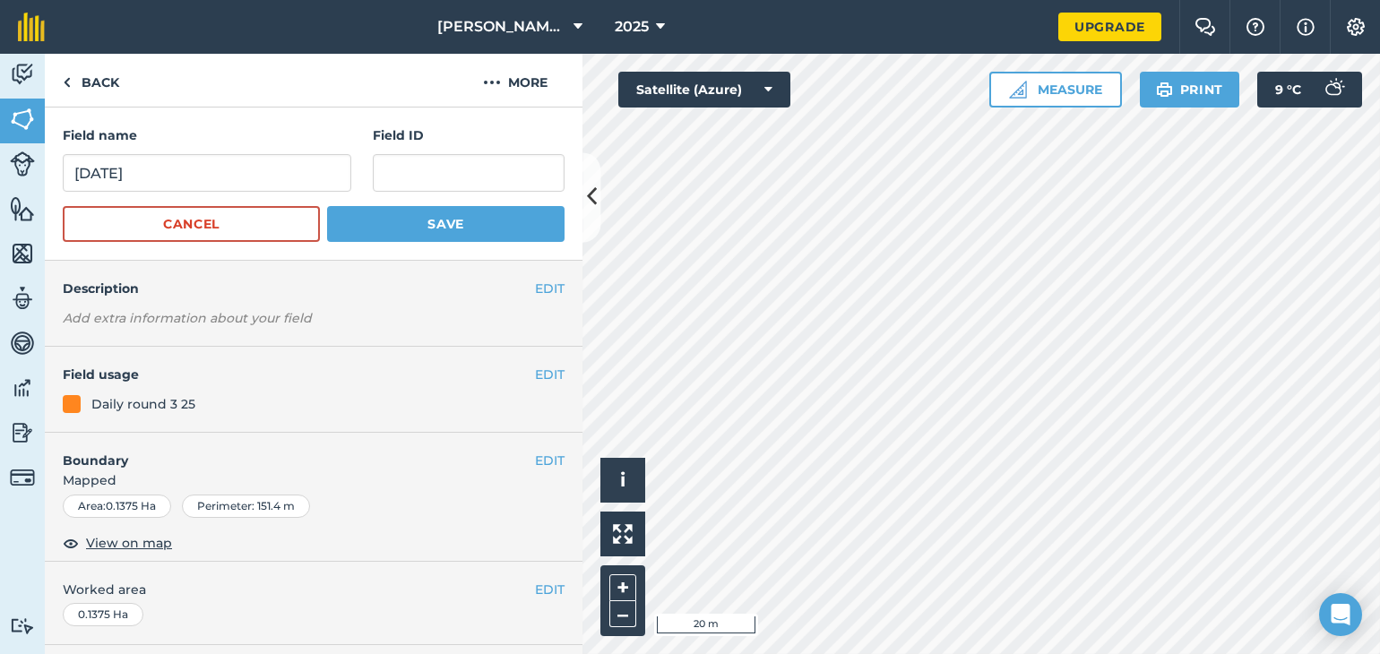
click at [500, 143] on h4 "Field ID" at bounding box center [469, 135] width 192 height 20
click at [91, 177] on input "28th Sept" at bounding box center [207, 173] width 289 height 38
type input "29th Sept"
click at [443, 220] on button "Save" at bounding box center [445, 224] width 237 height 36
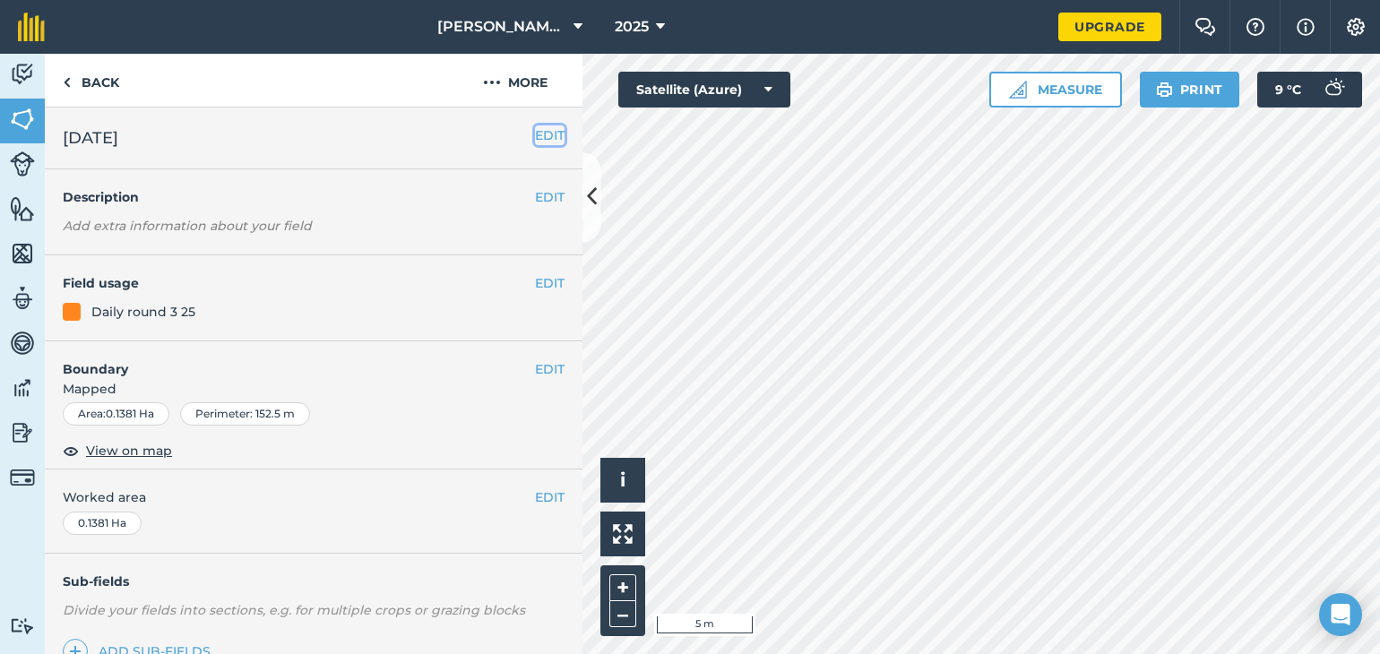
click at [535, 140] on button "EDIT" at bounding box center [550, 135] width 30 height 20
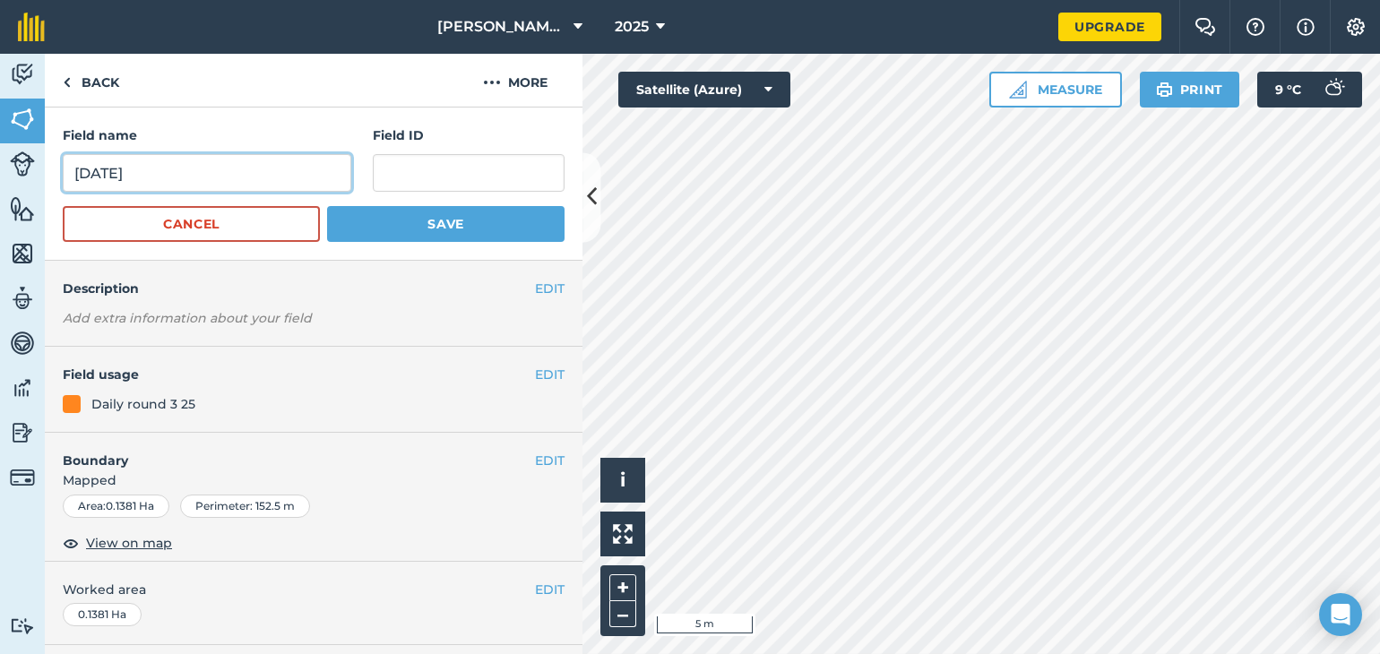
click at [89, 173] on input "29th Sept" at bounding box center [207, 173] width 289 height 38
type input "30th Sept"
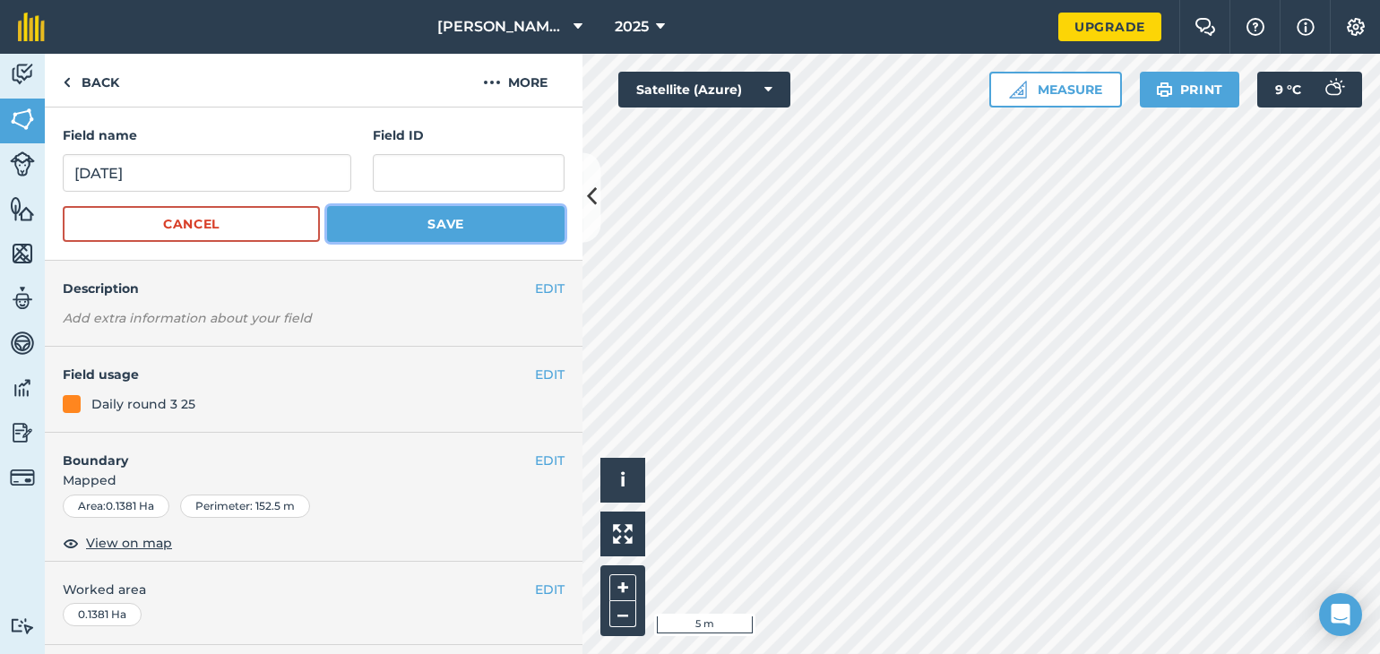
click at [380, 227] on button "Save" at bounding box center [445, 224] width 237 height 36
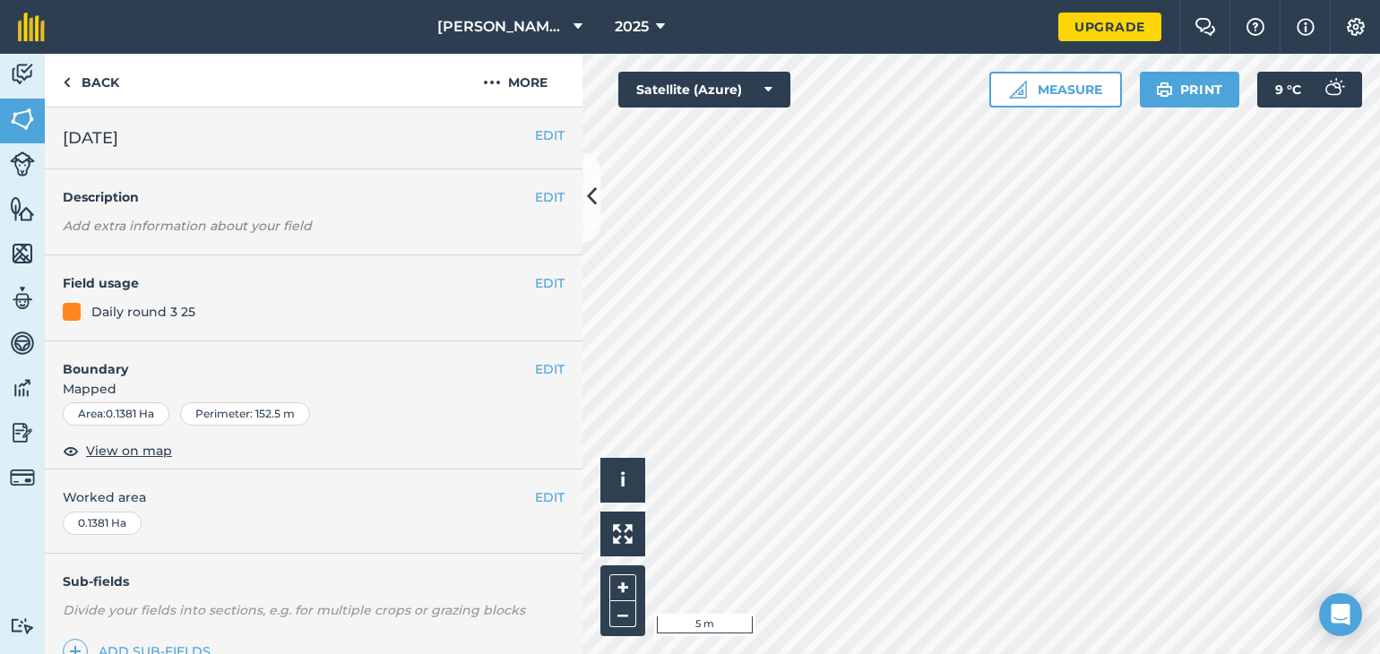
click at [617, 627] on div "+ –" at bounding box center [622, 600] width 45 height 71
click at [620, 615] on button "–" at bounding box center [622, 614] width 27 height 26
click at [620, 618] on button "–" at bounding box center [622, 614] width 27 height 26
click at [535, 128] on button "EDIT" at bounding box center [550, 135] width 30 height 20
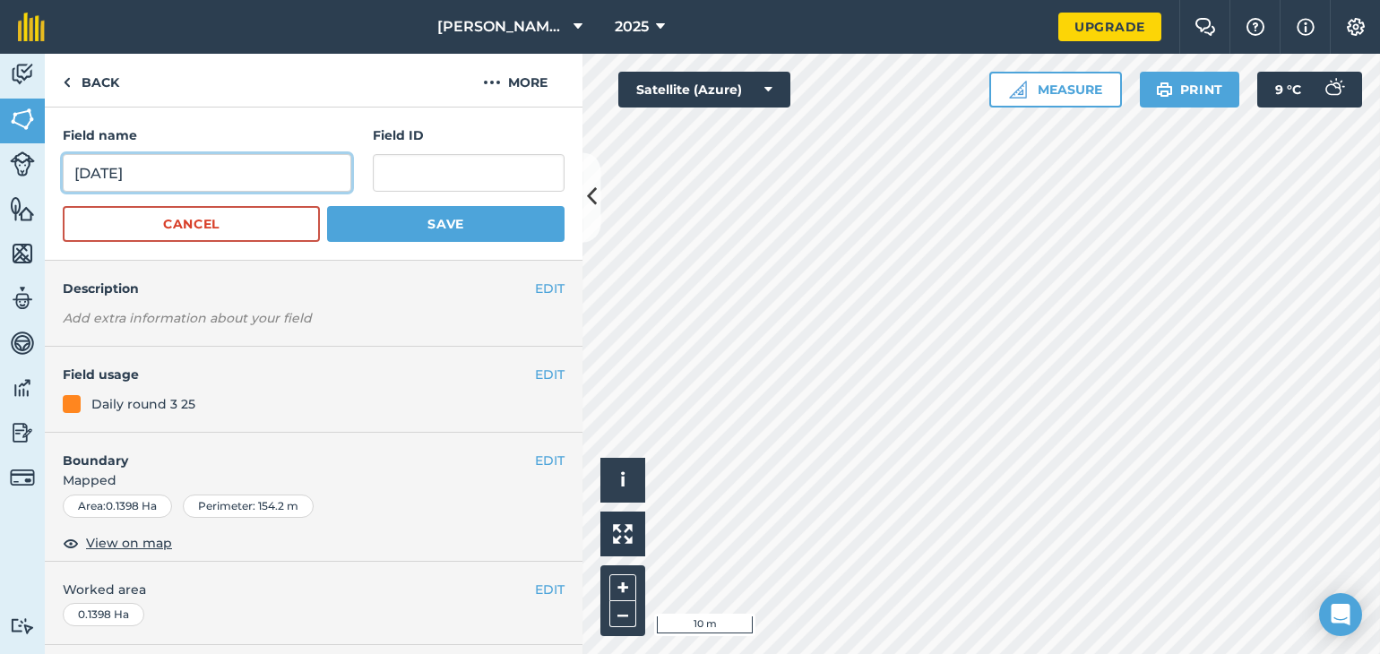
drag, startPoint x: 154, startPoint y: 169, endPoint x: 72, endPoint y: 160, distance: 83.0
click at [72, 160] on input "30th Sept" at bounding box center [207, 173] width 289 height 38
type input "1st Oct '25"
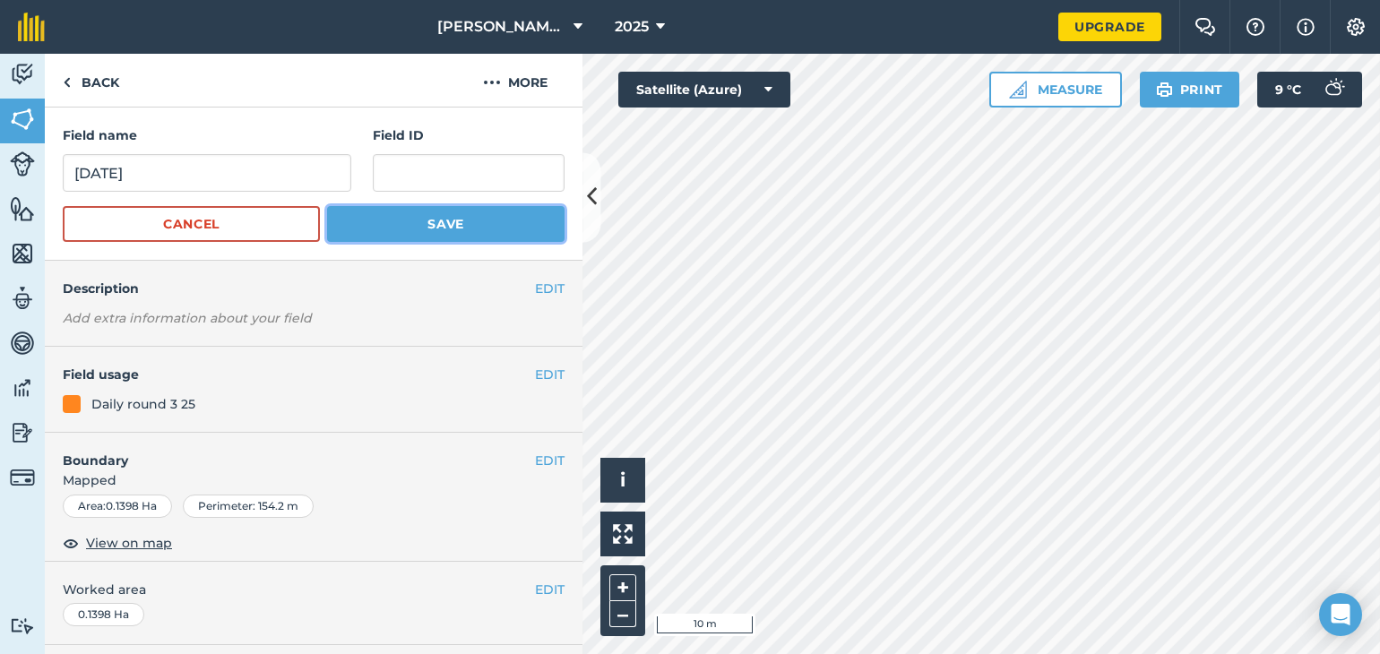
click at [389, 232] on button "Save" at bounding box center [445, 224] width 237 height 36
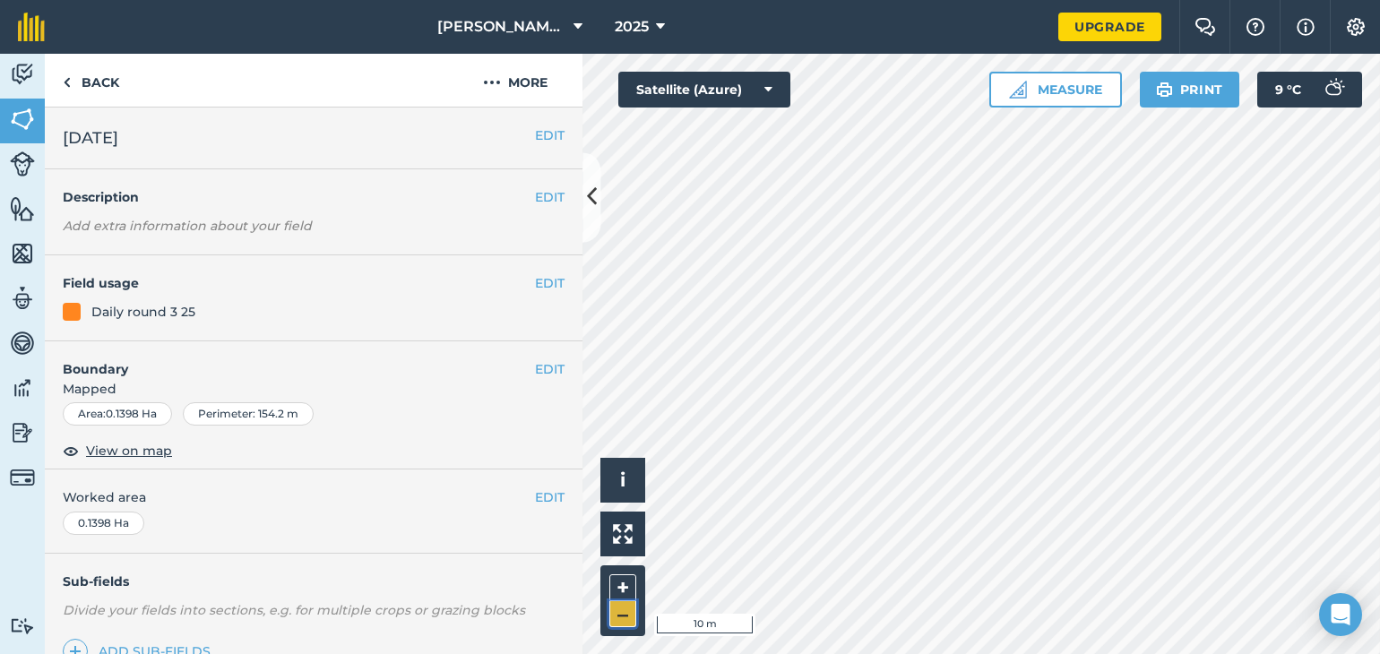
click at [625, 615] on button "–" at bounding box center [622, 614] width 27 height 26
click at [535, 136] on button "EDIT" at bounding box center [550, 135] width 30 height 20
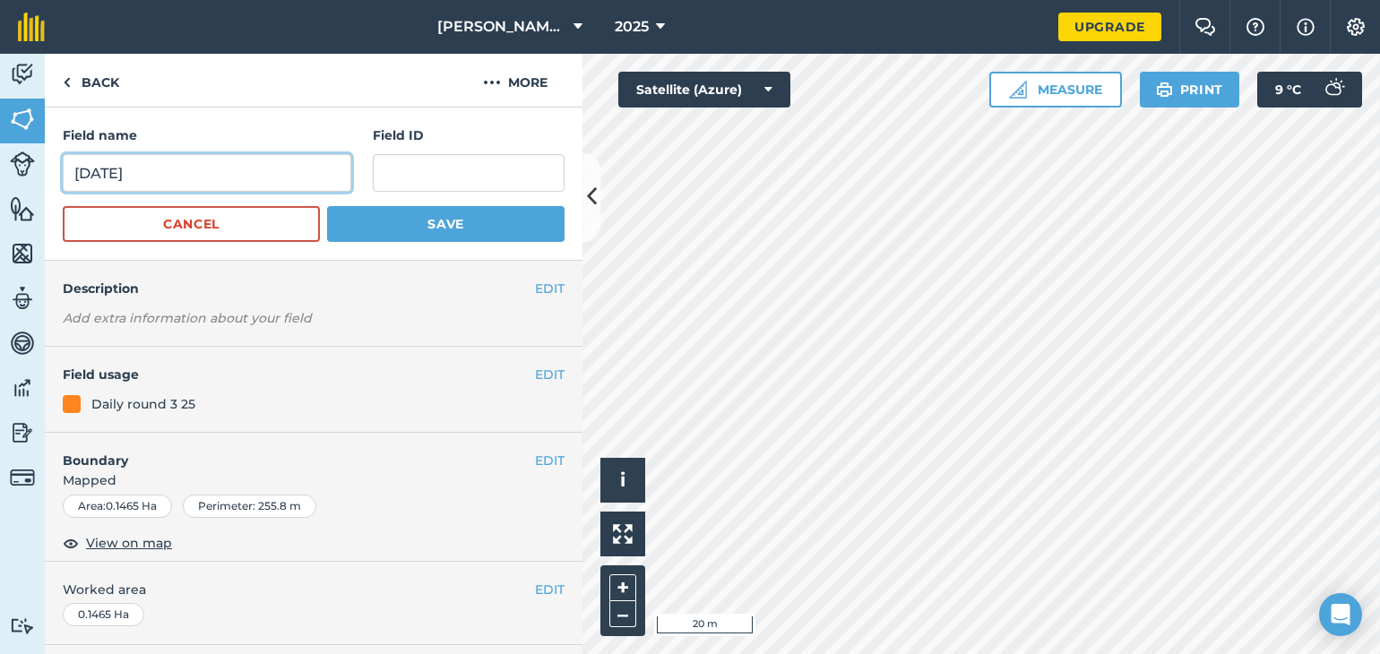
click at [89, 177] on input "1st October 25" at bounding box center [207, 173] width 289 height 38
type input "2nd October 25"
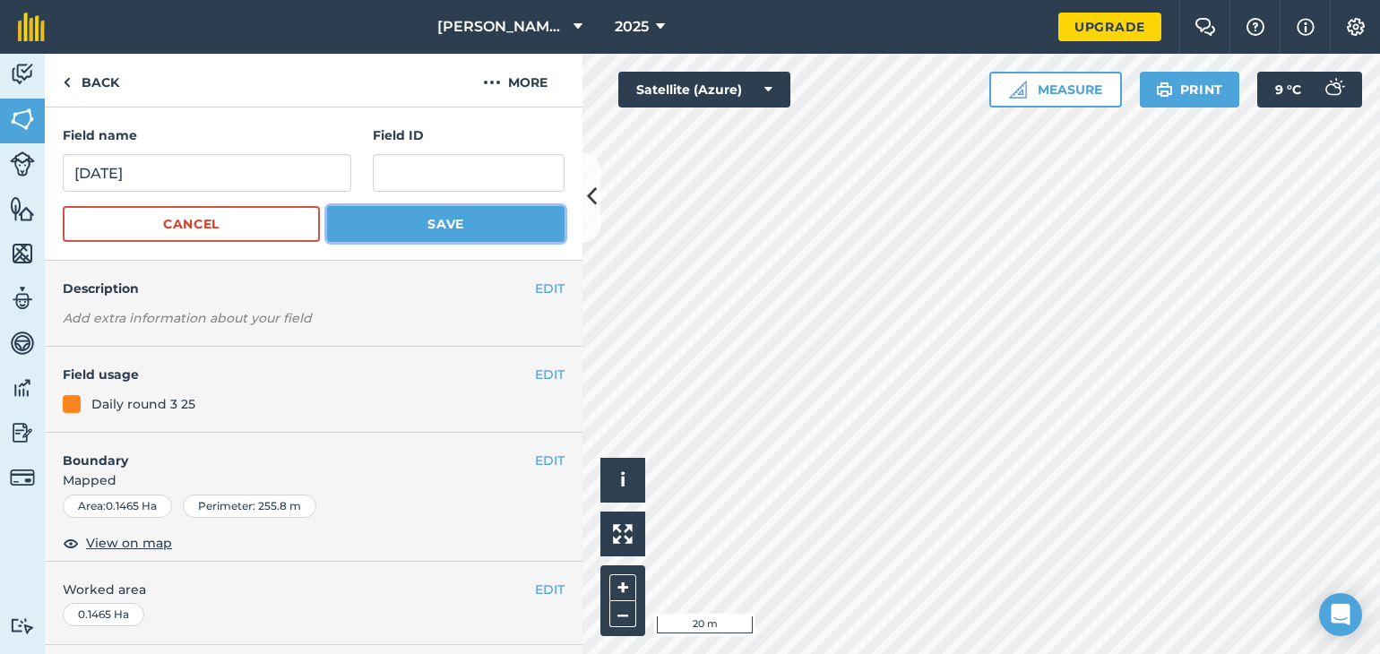
click at [384, 233] on button "Save" at bounding box center [445, 224] width 237 height 36
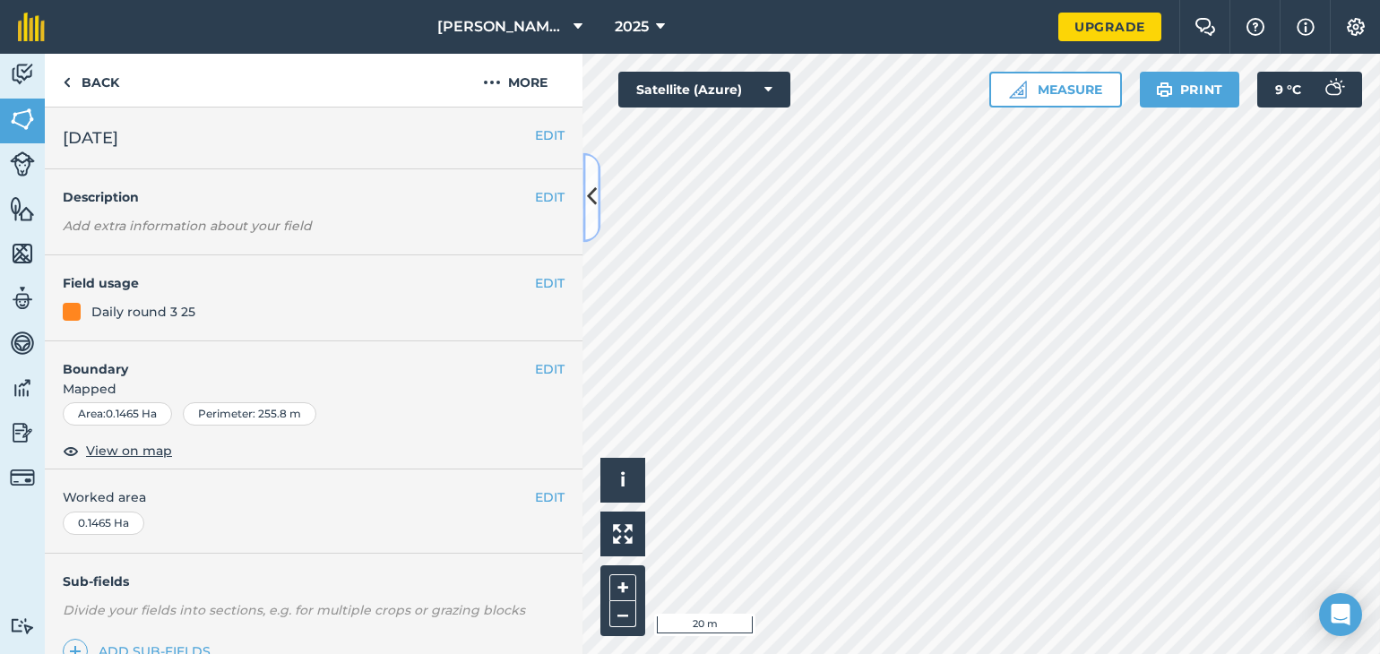
click at [584, 223] on button at bounding box center [591, 197] width 18 height 90
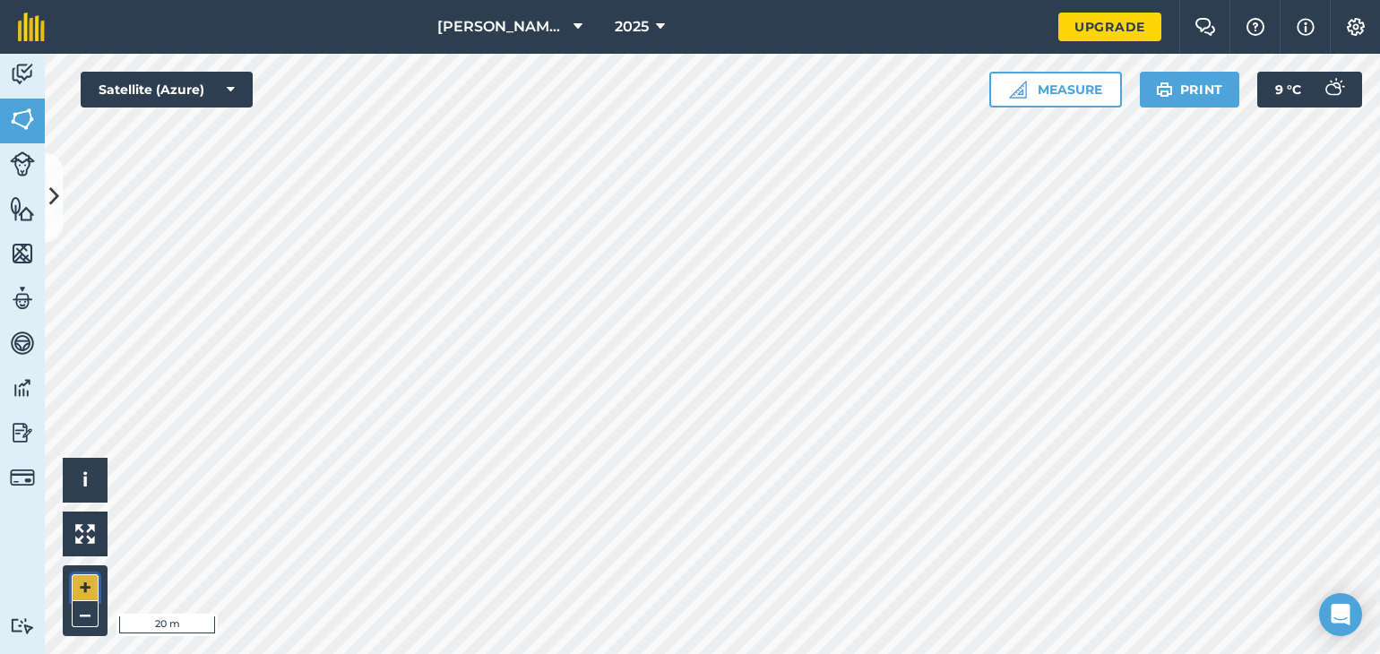
click at [86, 593] on button "+" at bounding box center [85, 587] width 27 height 27
click at [84, 621] on button "–" at bounding box center [85, 614] width 27 height 26
click at [88, 585] on button "+" at bounding box center [85, 587] width 27 height 27
click at [320, 653] on html "Berry Farm 2025 Upgrade Farm Chat Help Info Settings Map printing is not availa…" at bounding box center [690, 327] width 1380 height 654
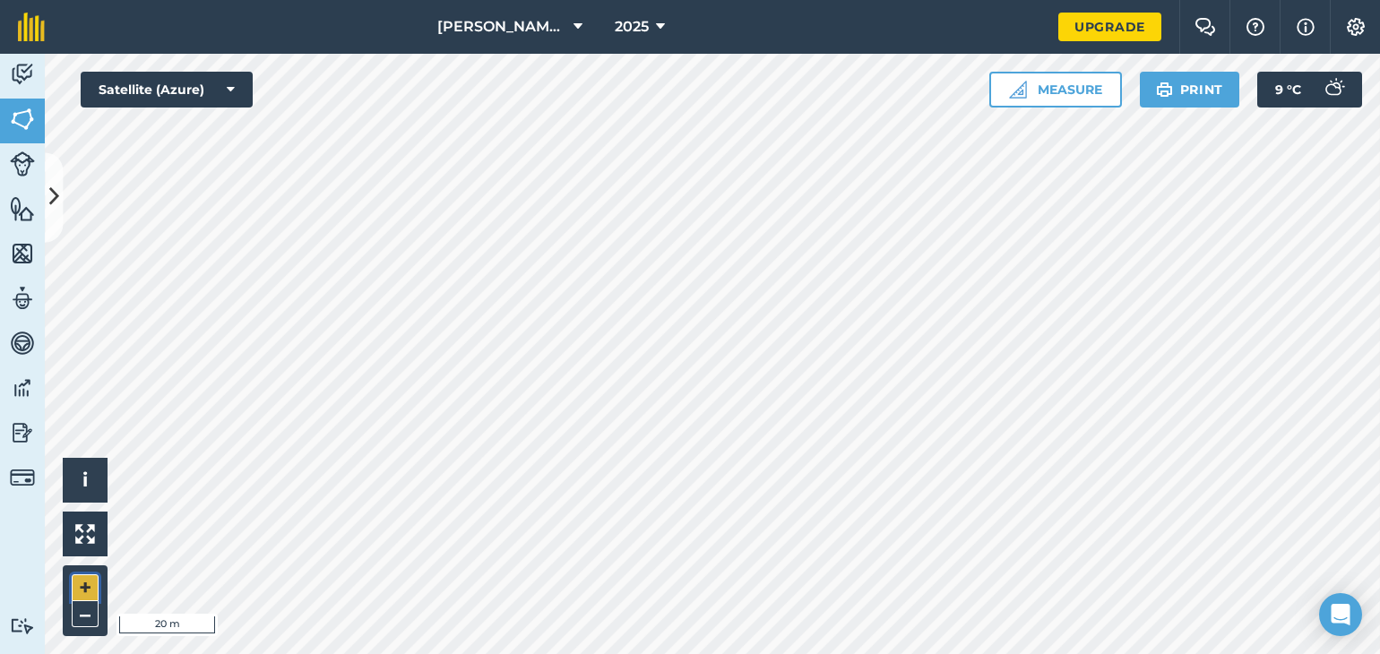
click at [82, 591] on button "+" at bounding box center [85, 587] width 27 height 27
click at [82, 615] on button "–" at bounding box center [85, 614] width 27 height 26
click at [88, 620] on button "–" at bounding box center [85, 614] width 27 height 26
click at [93, 624] on button "–" at bounding box center [85, 614] width 27 height 26
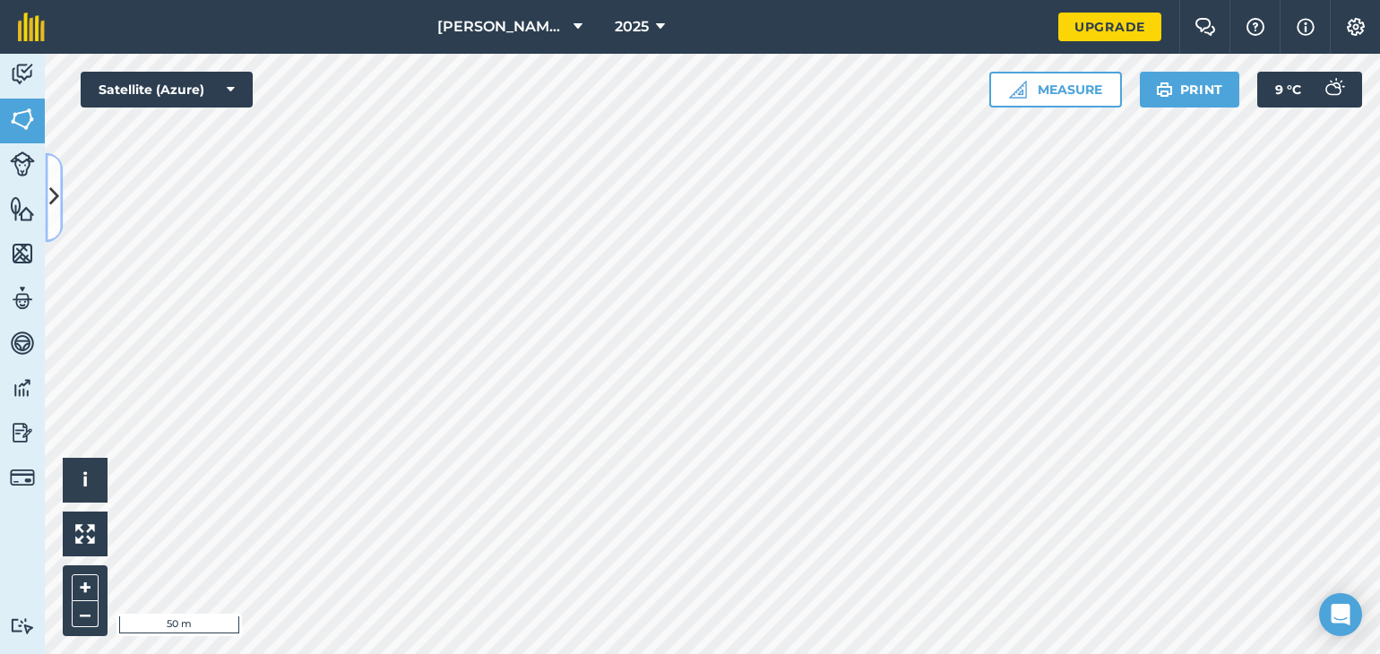
click at [56, 187] on icon at bounding box center [54, 197] width 10 height 31
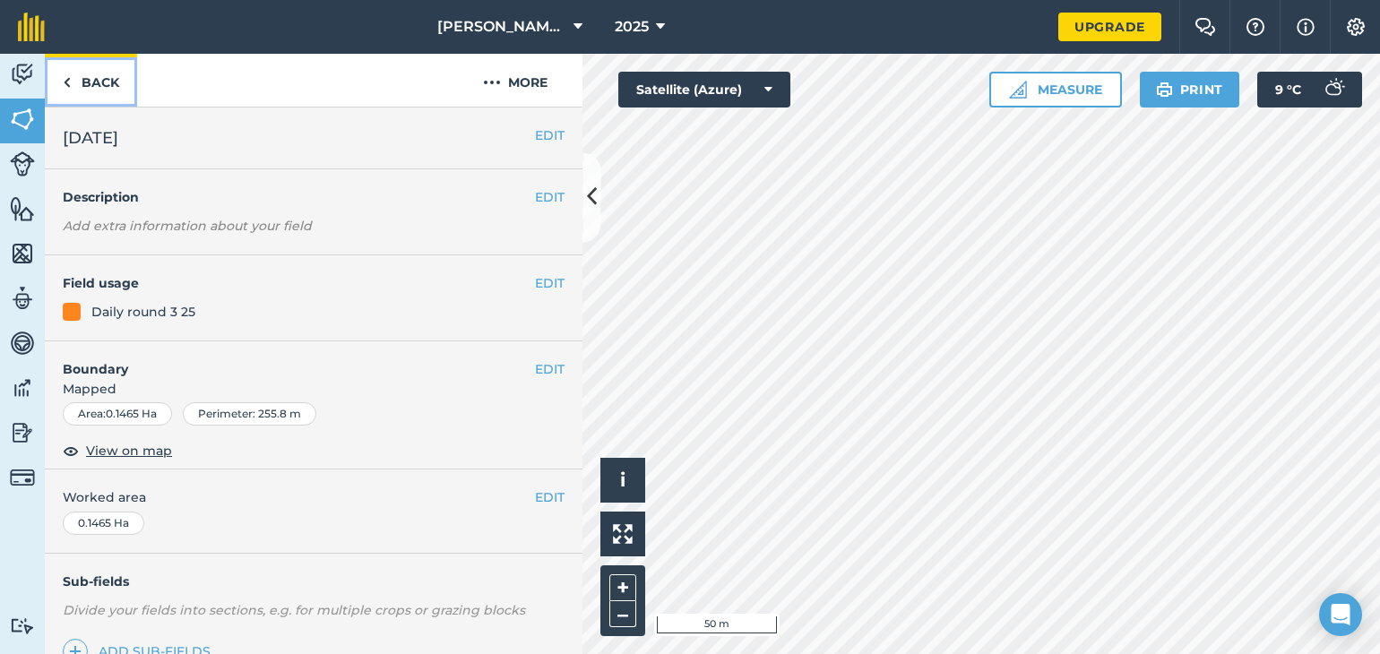
click at [72, 68] on link "Back" at bounding box center [91, 80] width 92 height 53
click at [79, 76] on link "Back" at bounding box center [91, 80] width 92 height 53
